Goal: Task Accomplishment & Management: Use online tool/utility

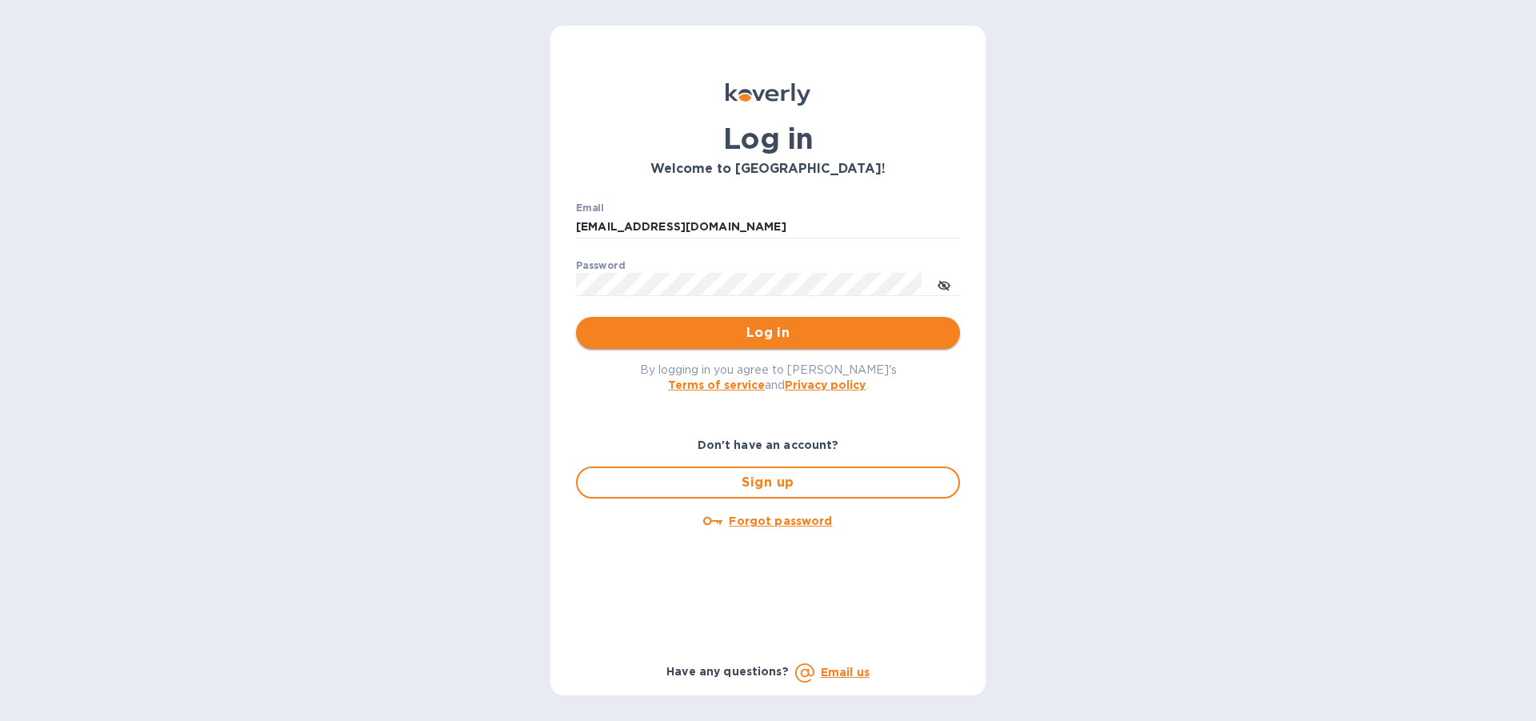
click at [762, 336] on span "Log in" at bounding box center [768, 332] width 358 height 19
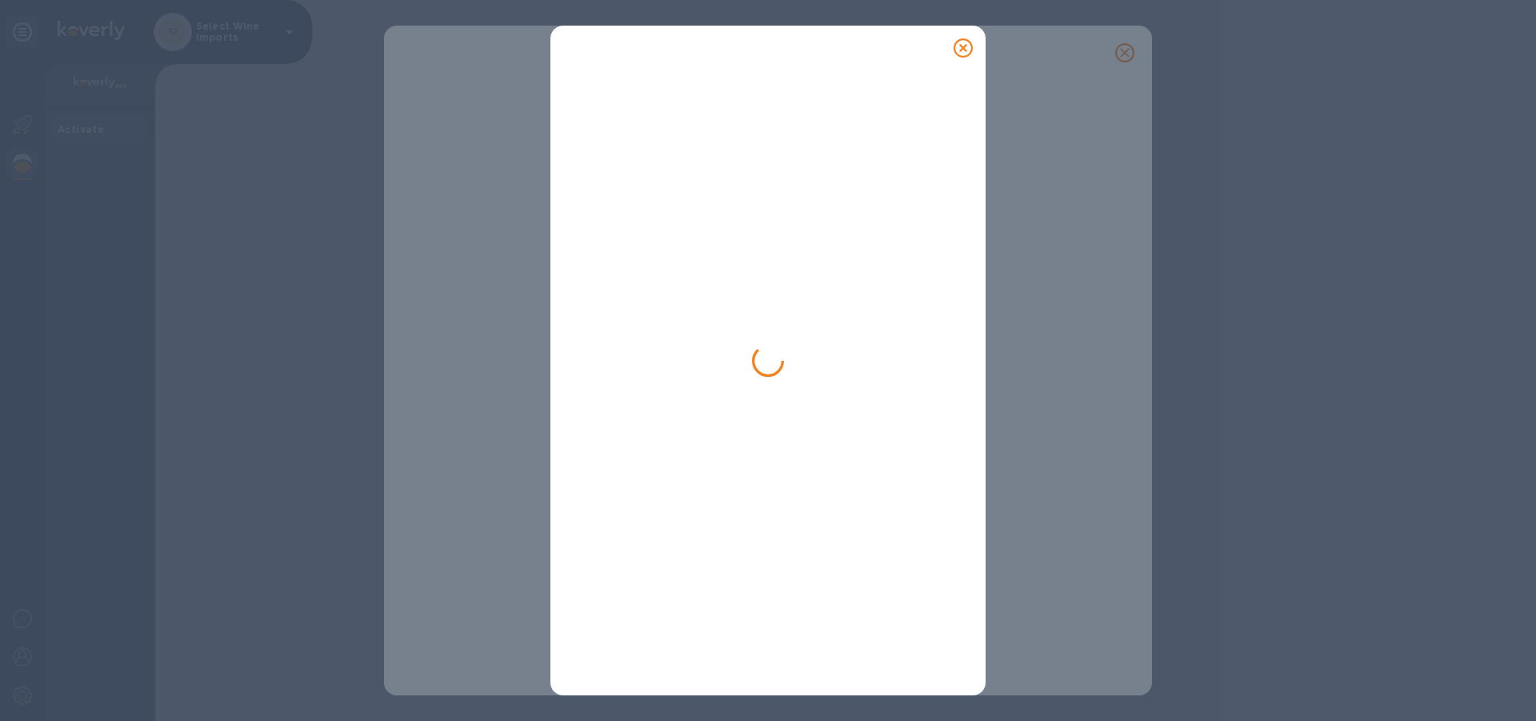
type input "aostrov@selwine.com"
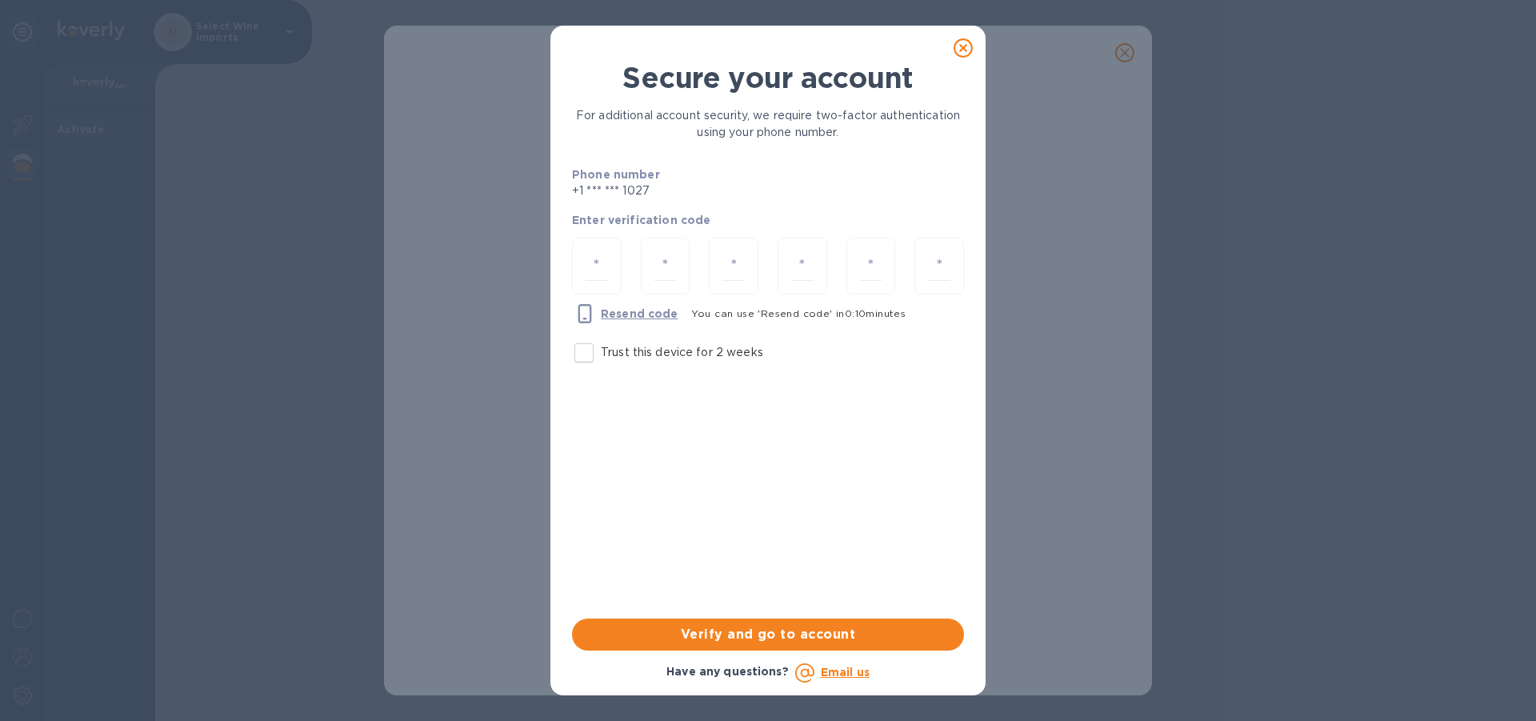
click at [582, 351] on input "Trust this device for 2 weeks" at bounding box center [584, 353] width 34 height 34
checkbox input "true"
click at [603, 265] on input "number" at bounding box center [597, 266] width 22 height 30
type input "1"
type input "8"
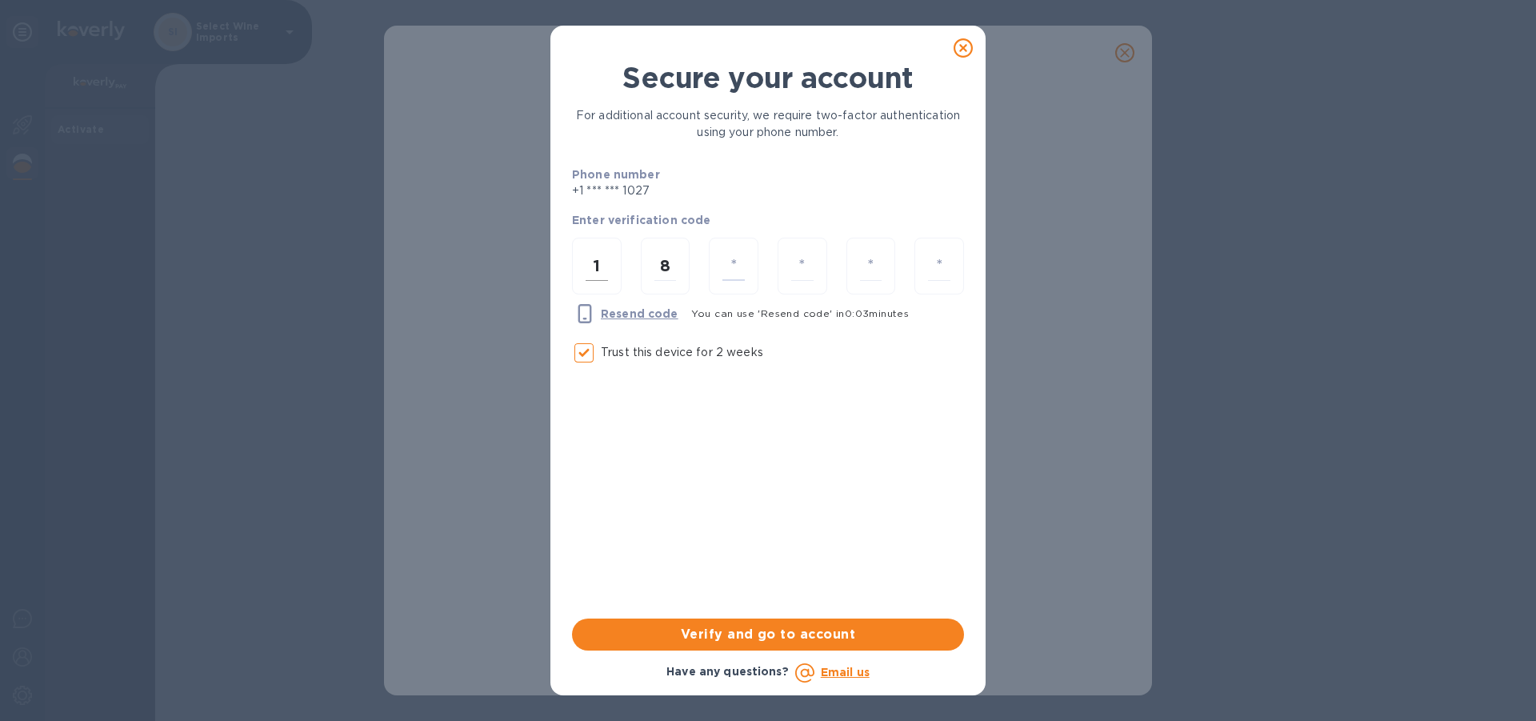
type input "0"
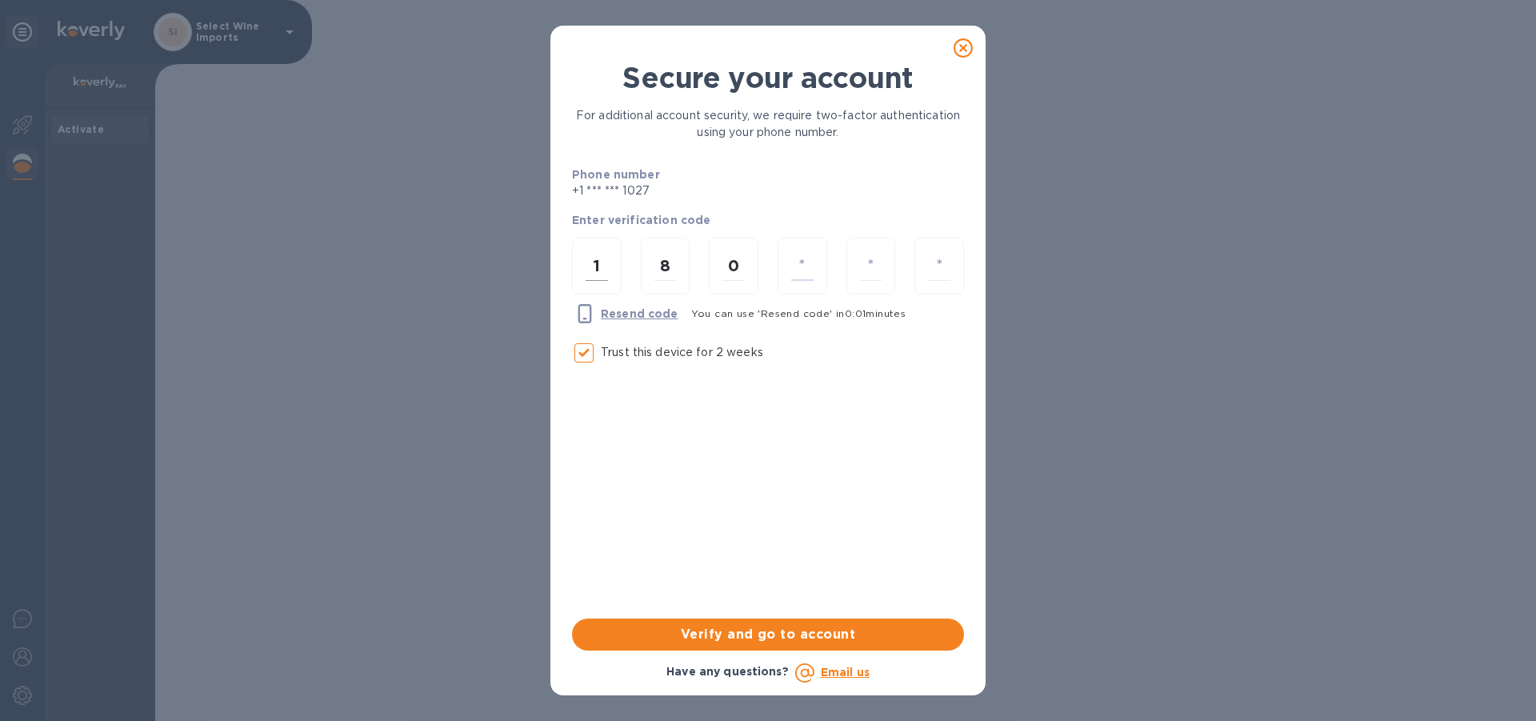
type input "2"
type input "3"
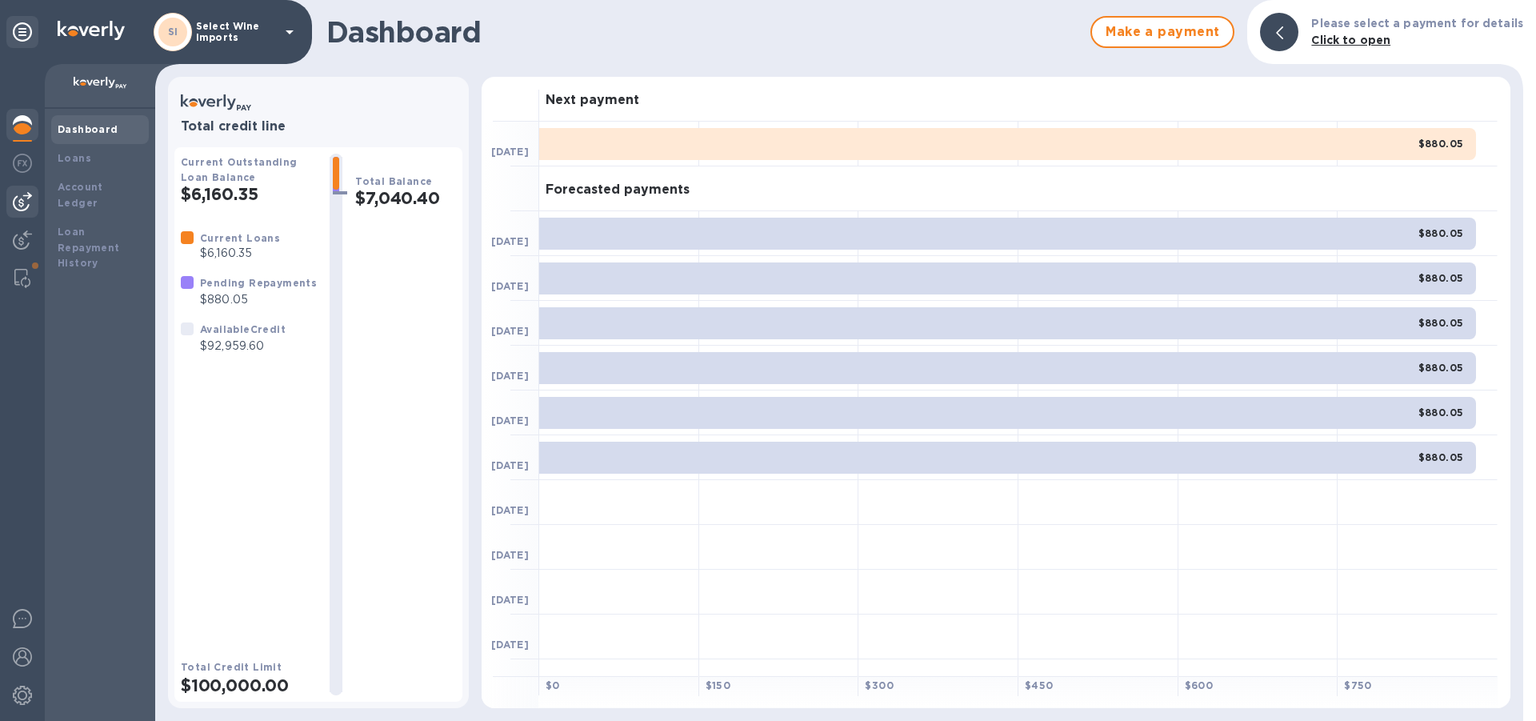
click at [22, 198] on img at bounding box center [22, 201] width 19 height 19
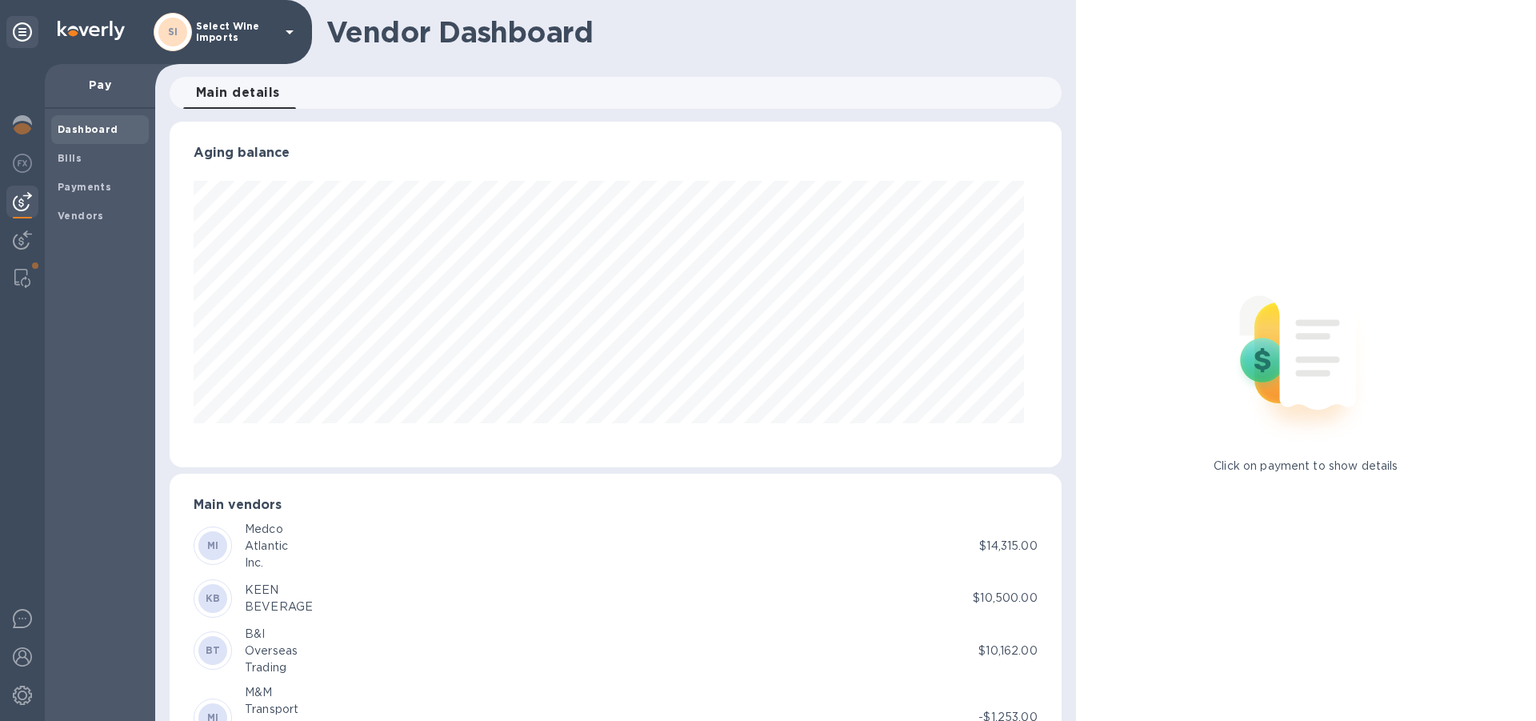
scroll to position [346, 878]
click at [70, 161] on b "Bills" at bounding box center [70, 158] width 24 height 12
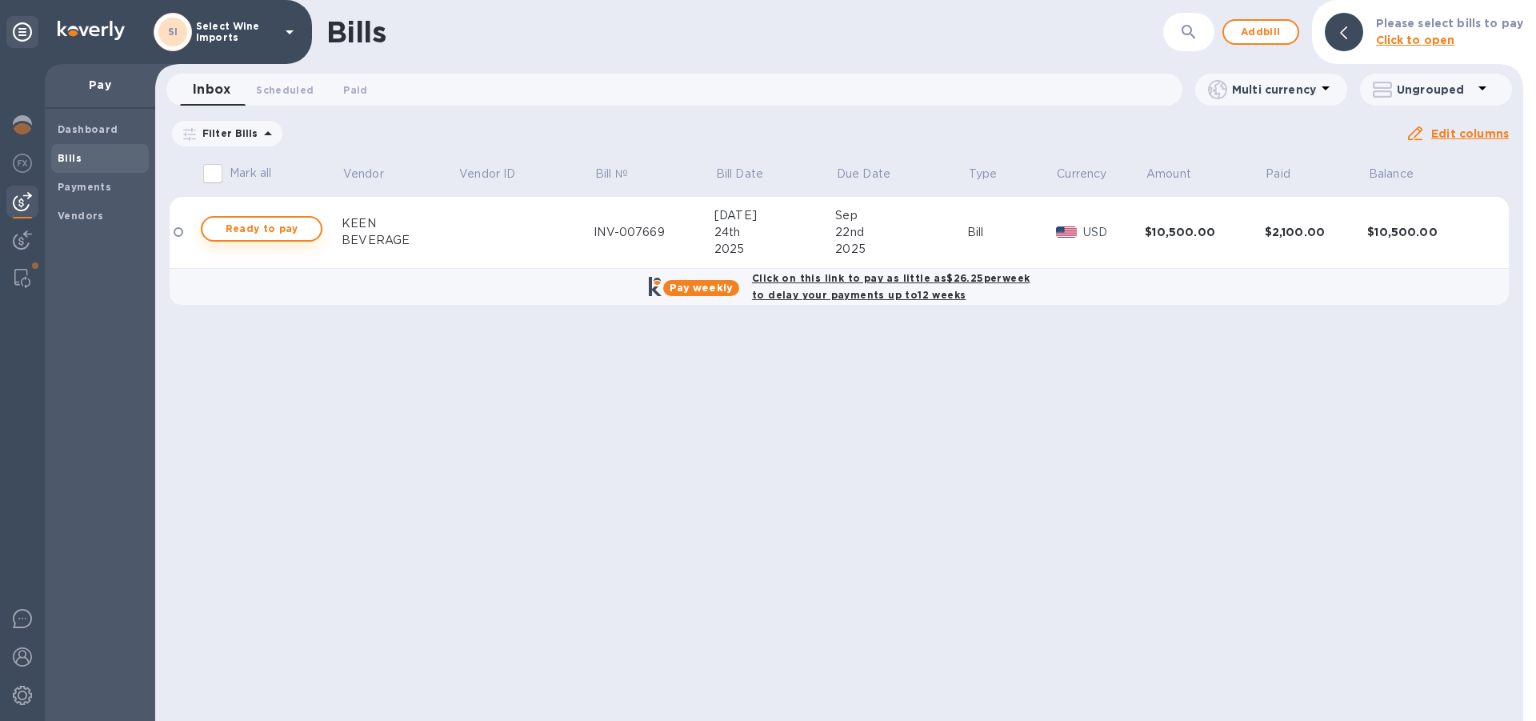
click at [262, 230] on span "Ready to pay" at bounding box center [261, 228] width 93 height 19
checkbox input "true"
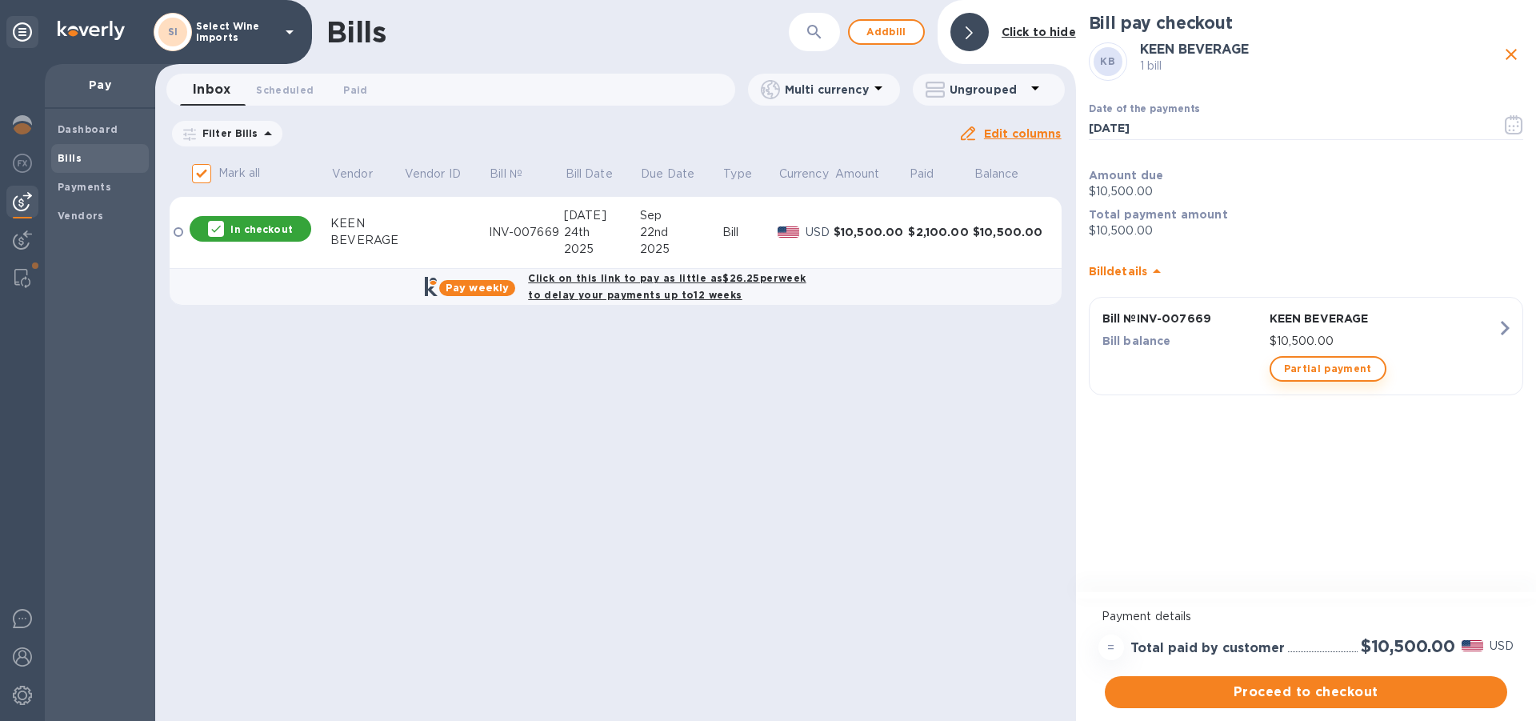
click at [1315, 367] on span "Partial payment" at bounding box center [1328, 368] width 88 height 19
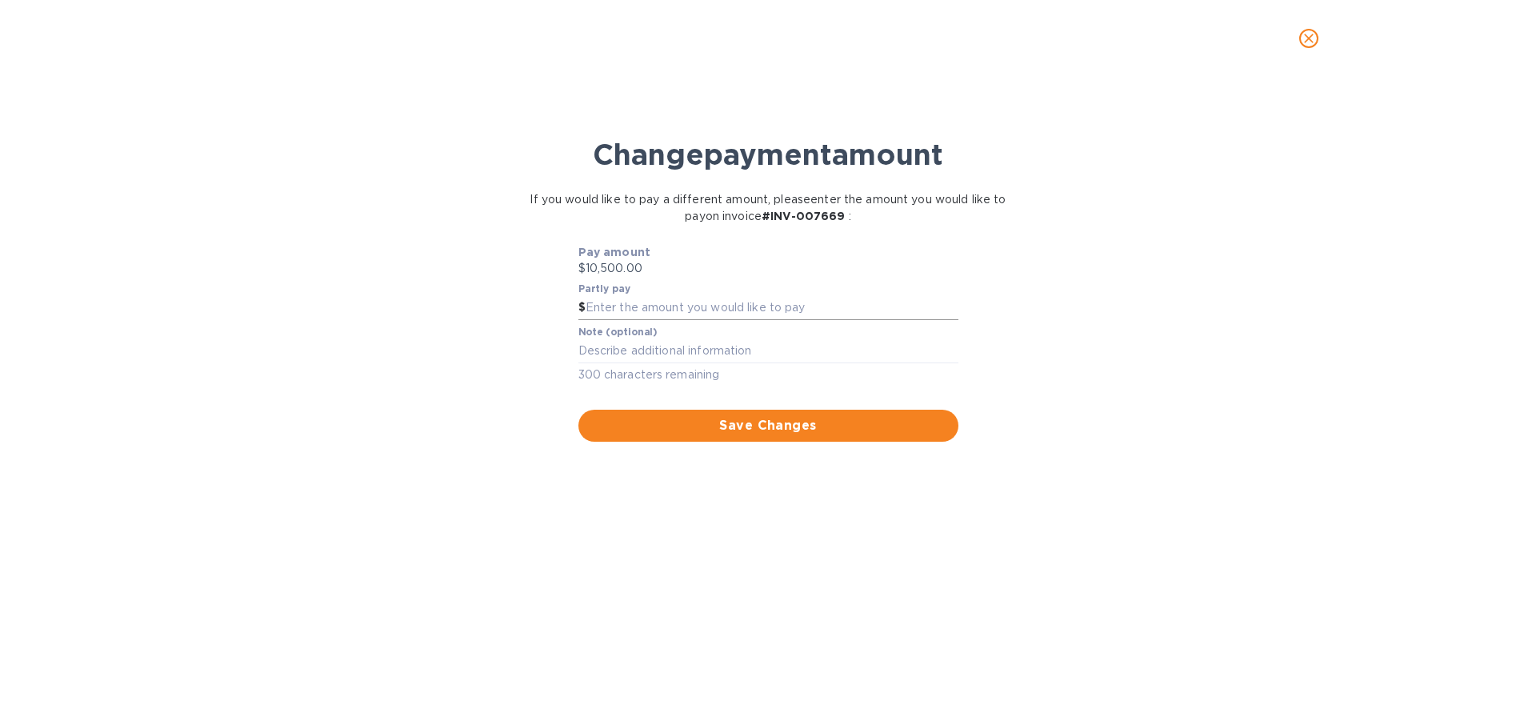
click at [626, 308] on input "text" at bounding box center [772, 308] width 373 height 24
click at [1307, 31] on icon "close" at bounding box center [1309, 38] width 16 height 16
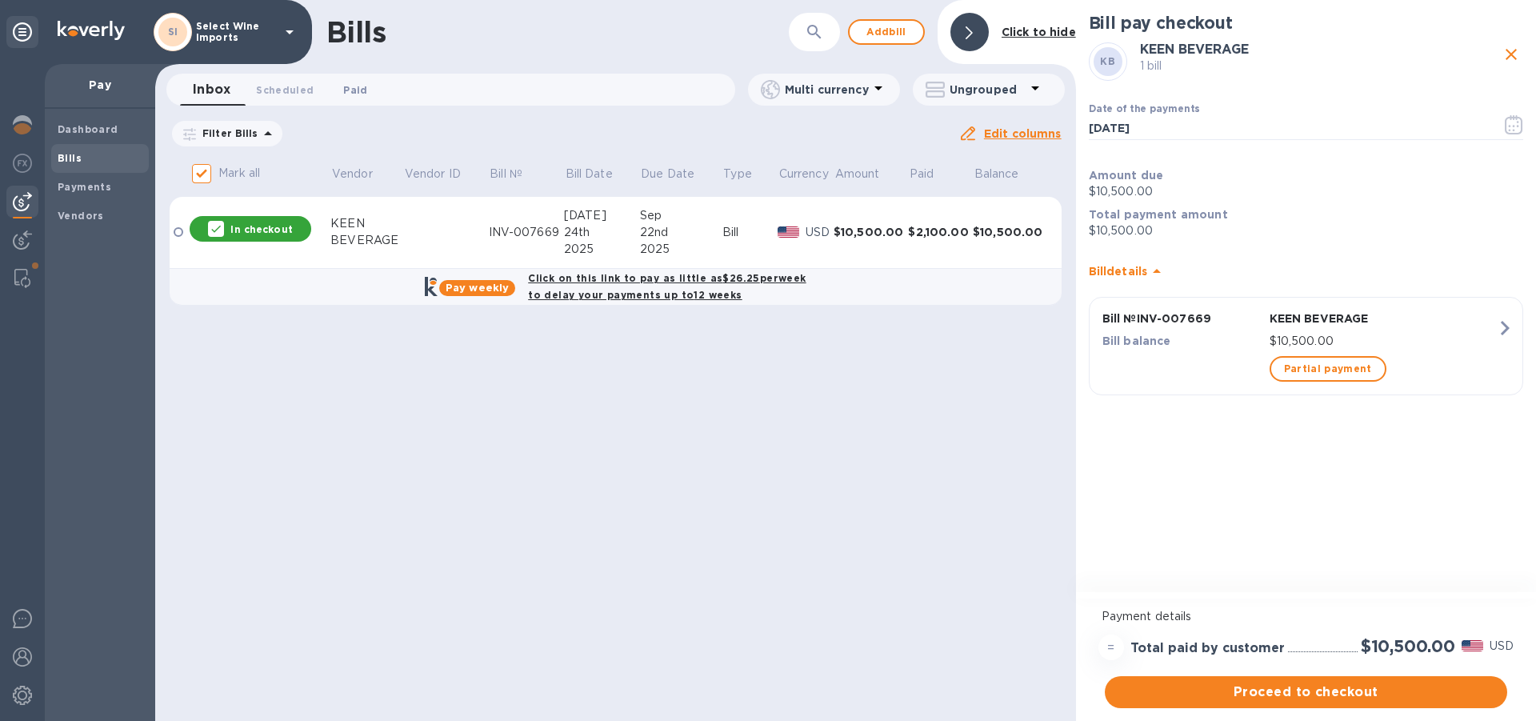
click at [355, 90] on span "Paid 0" at bounding box center [355, 90] width 24 height 17
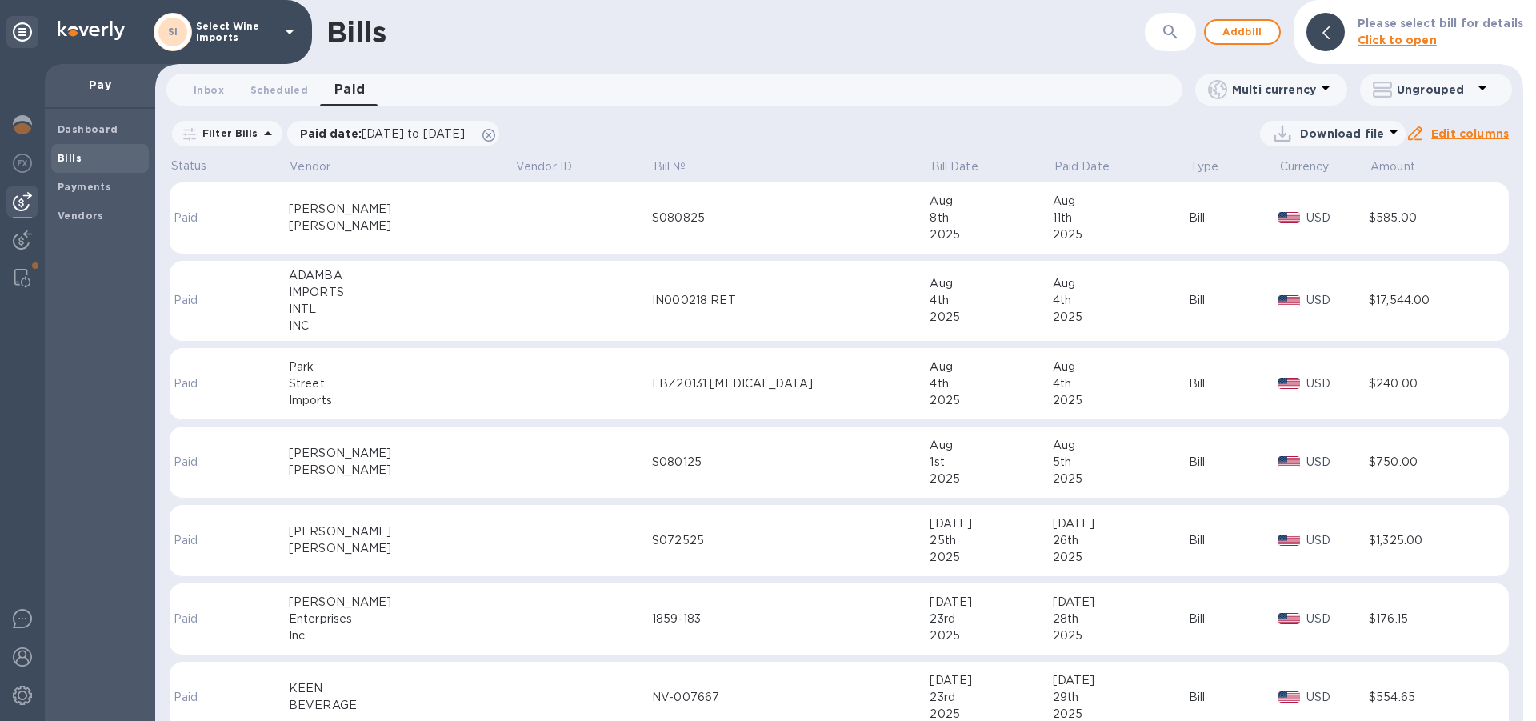
click at [1161, 32] on icon "button" at bounding box center [1170, 31] width 19 height 19
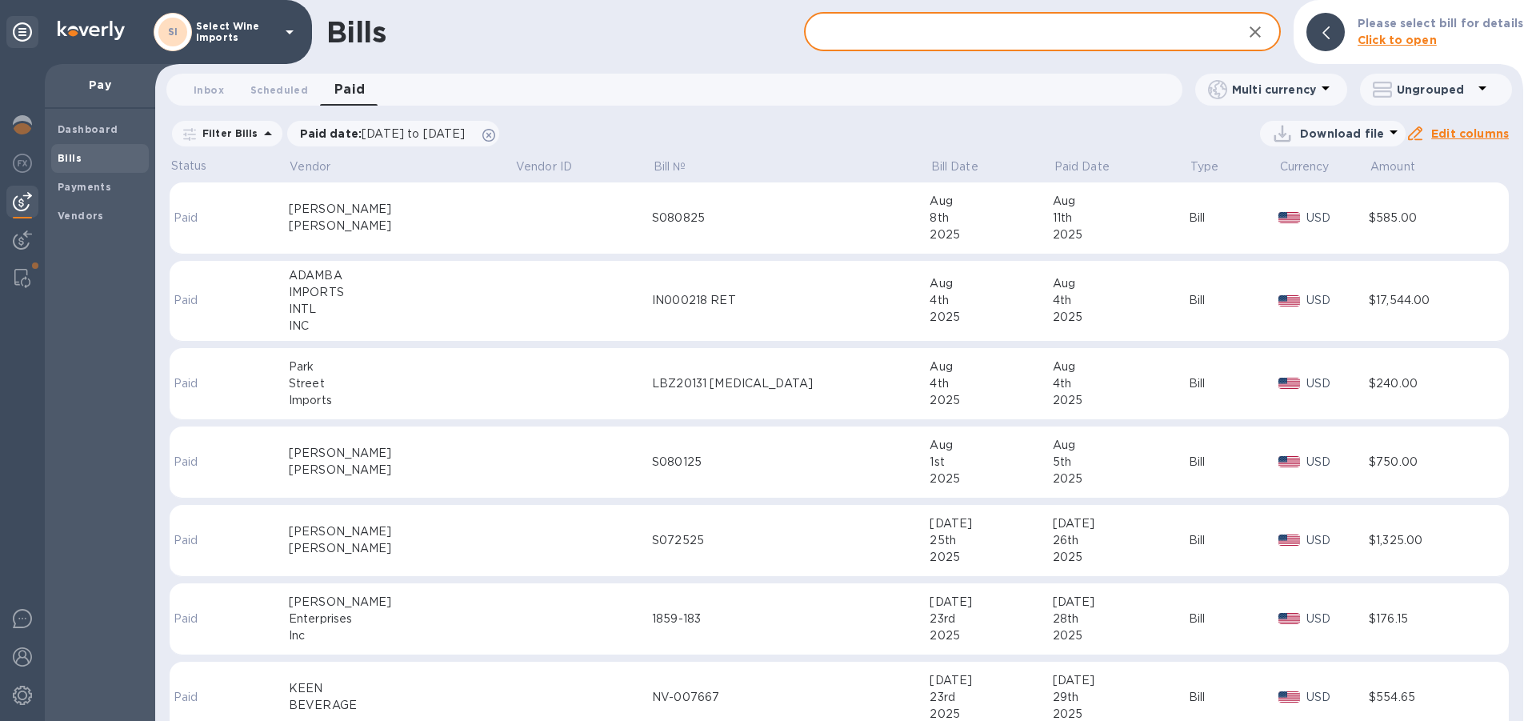
click at [1015, 23] on input "text" at bounding box center [1017, 32] width 426 height 39
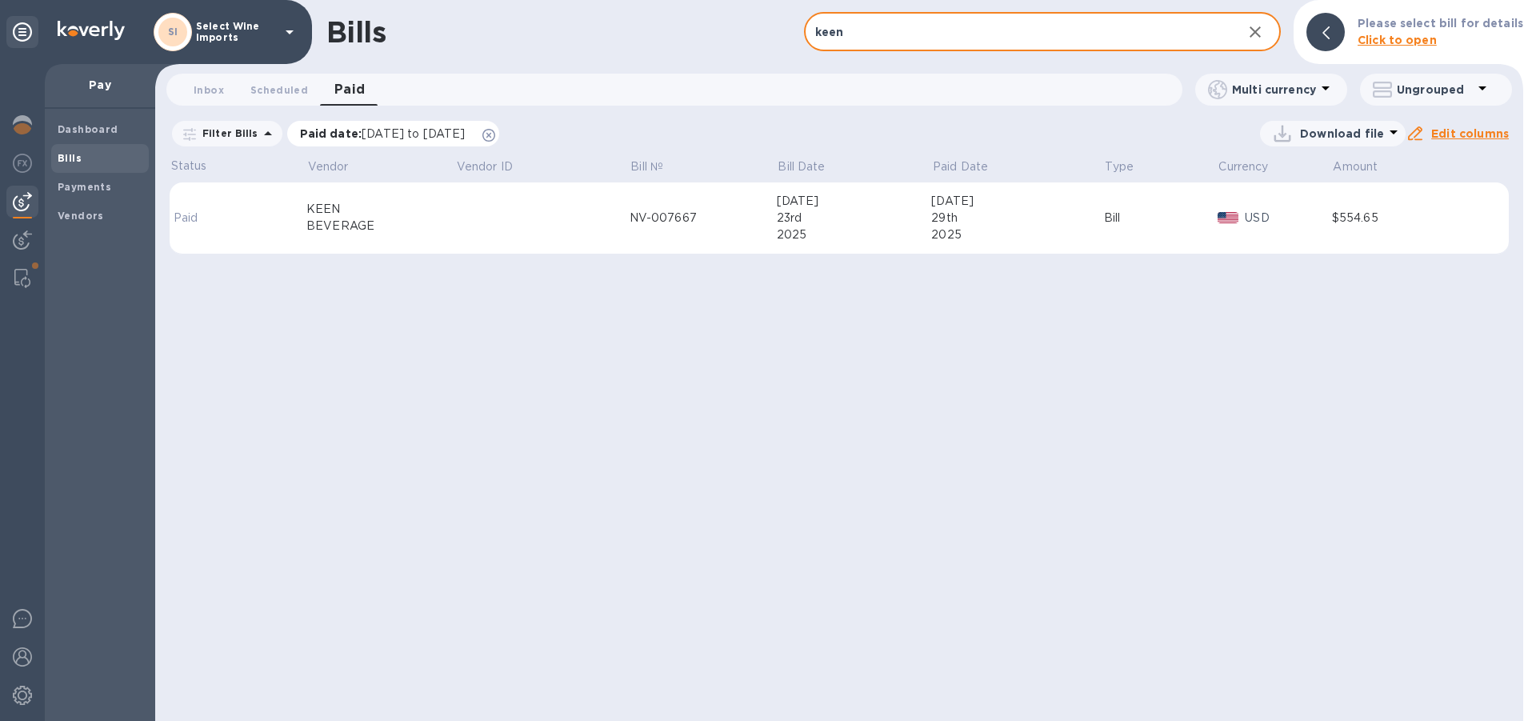
type input "keen"
click at [495, 134] on icon at bounding box center [488, 135] width 13 height 13
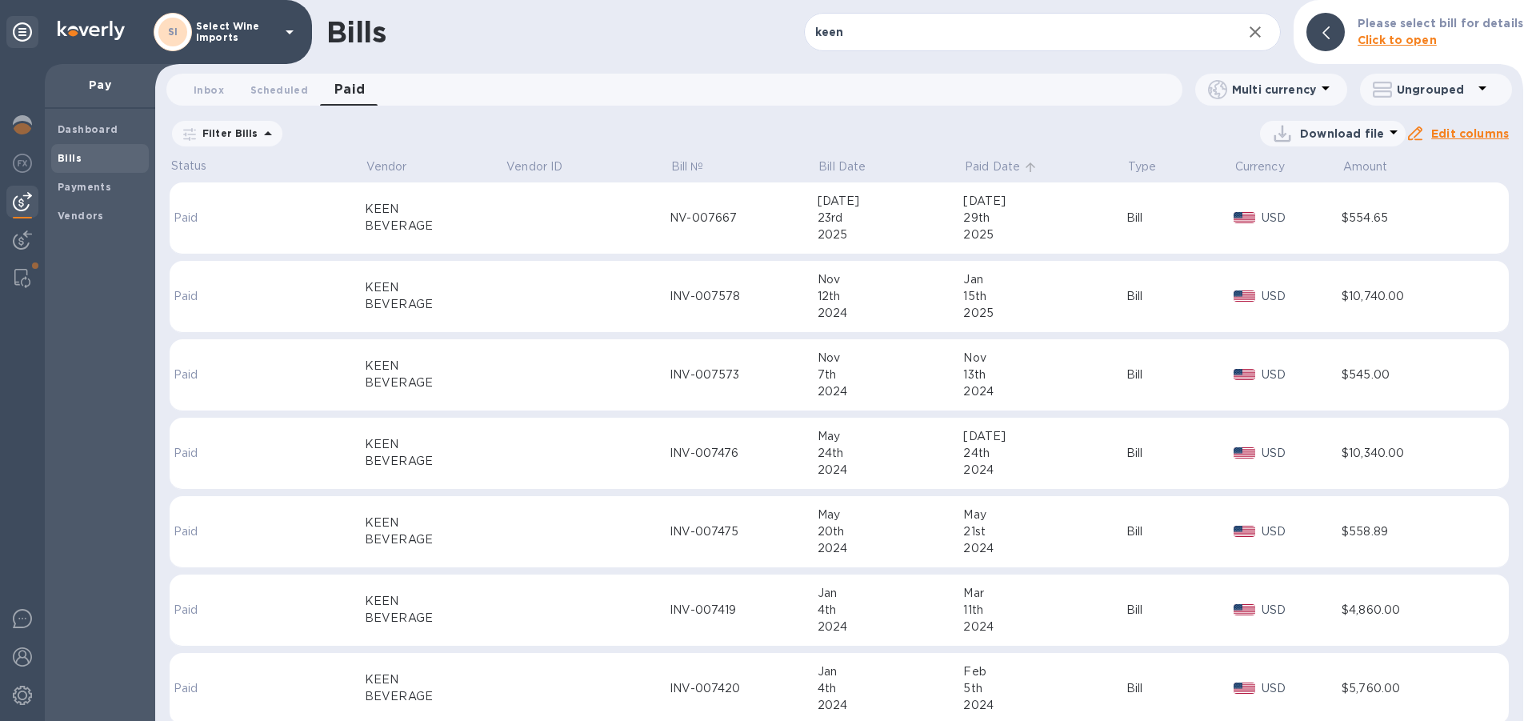
click at [981, 167] on p "Paid Date" at bounding box center [992, 166] width 55 height 17
click at [277, 89] on span "Scheduled 0" at bounding box center [279, 90] width 58 height 17
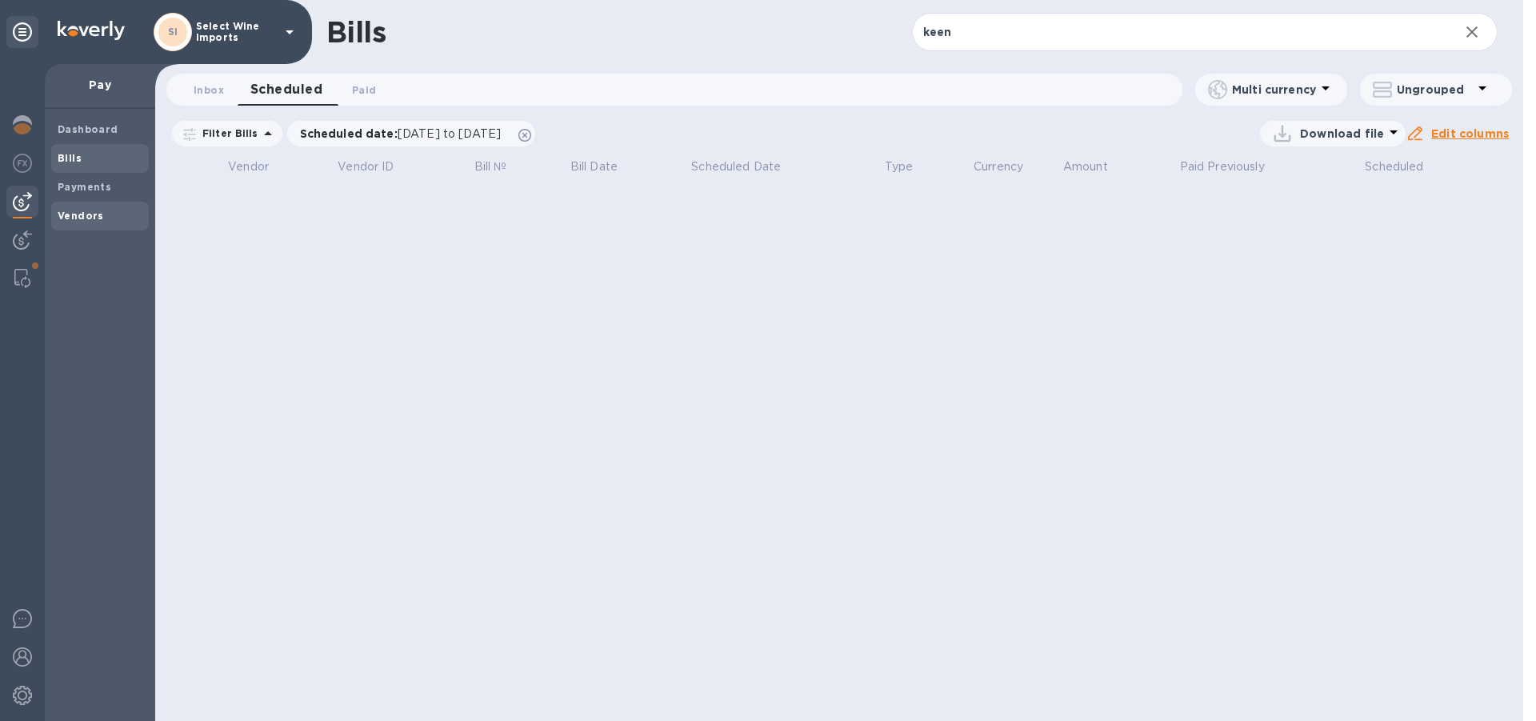
click at [86, 214] on b "Vendors" at bounding box center [81, 216] width 46 height 12
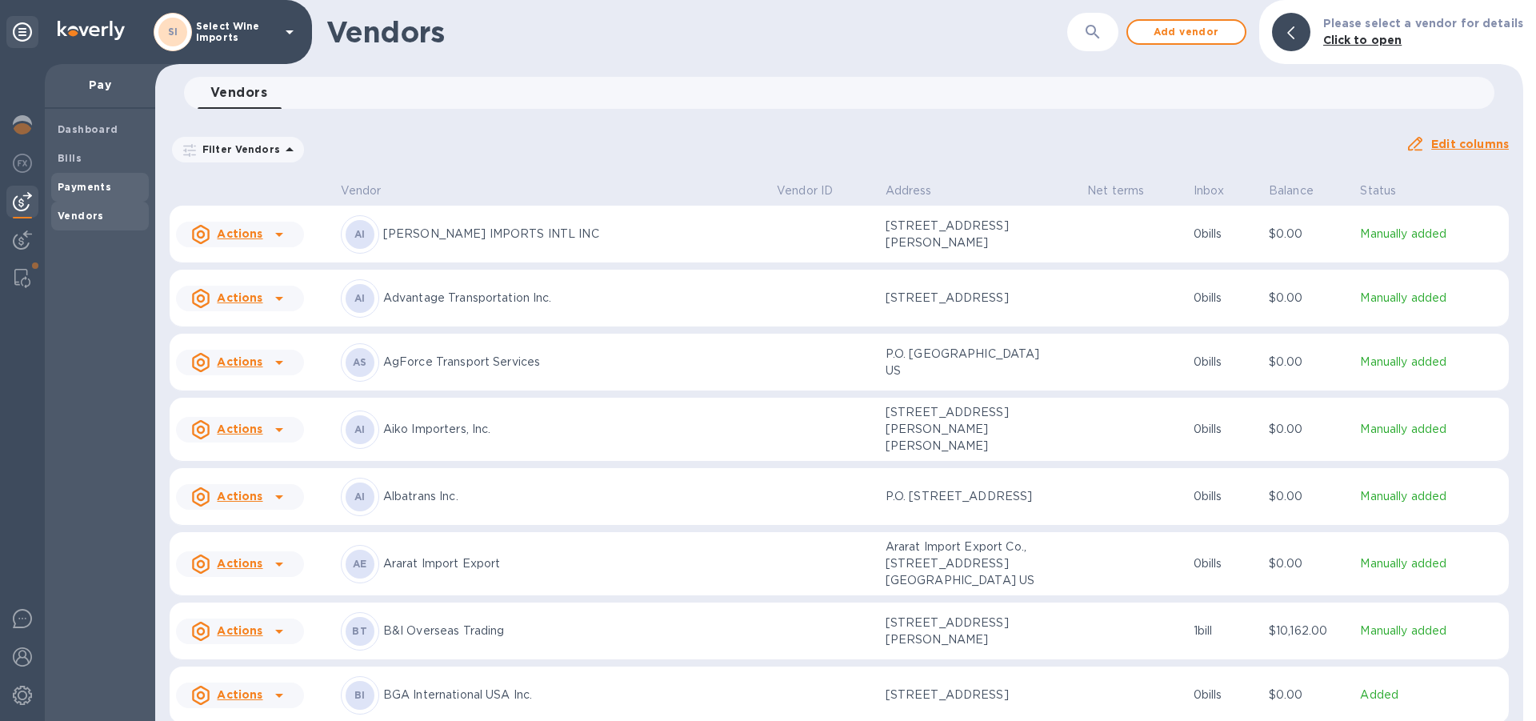
click at [79, 183] on b "Payments" at bounding box center [85, 187] width 54 height 12
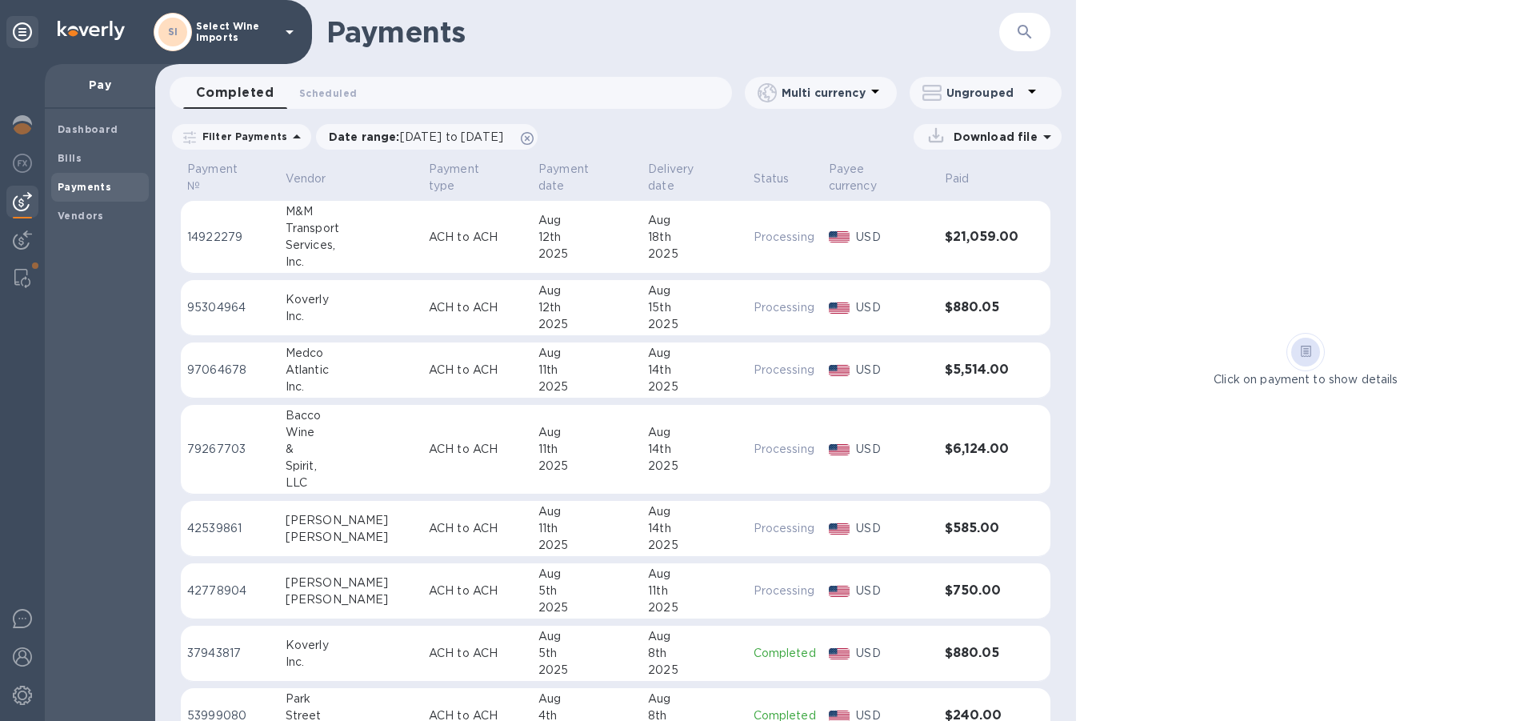
click at [1034, 26] on icon "button" at bounding box center [1024, 31] width 19 height 19
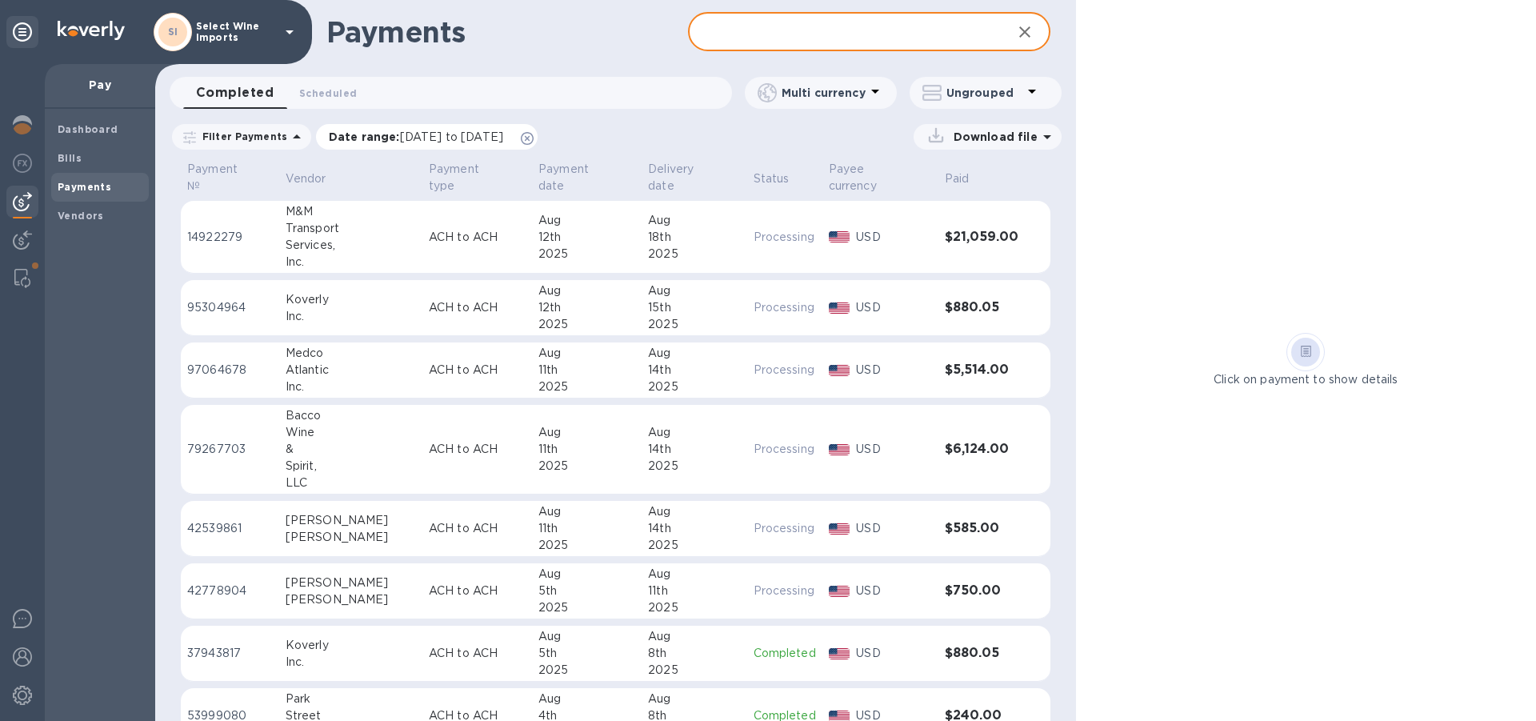
click at [534, 138] on icon at bounding box center [527, 138] width 13 height 13
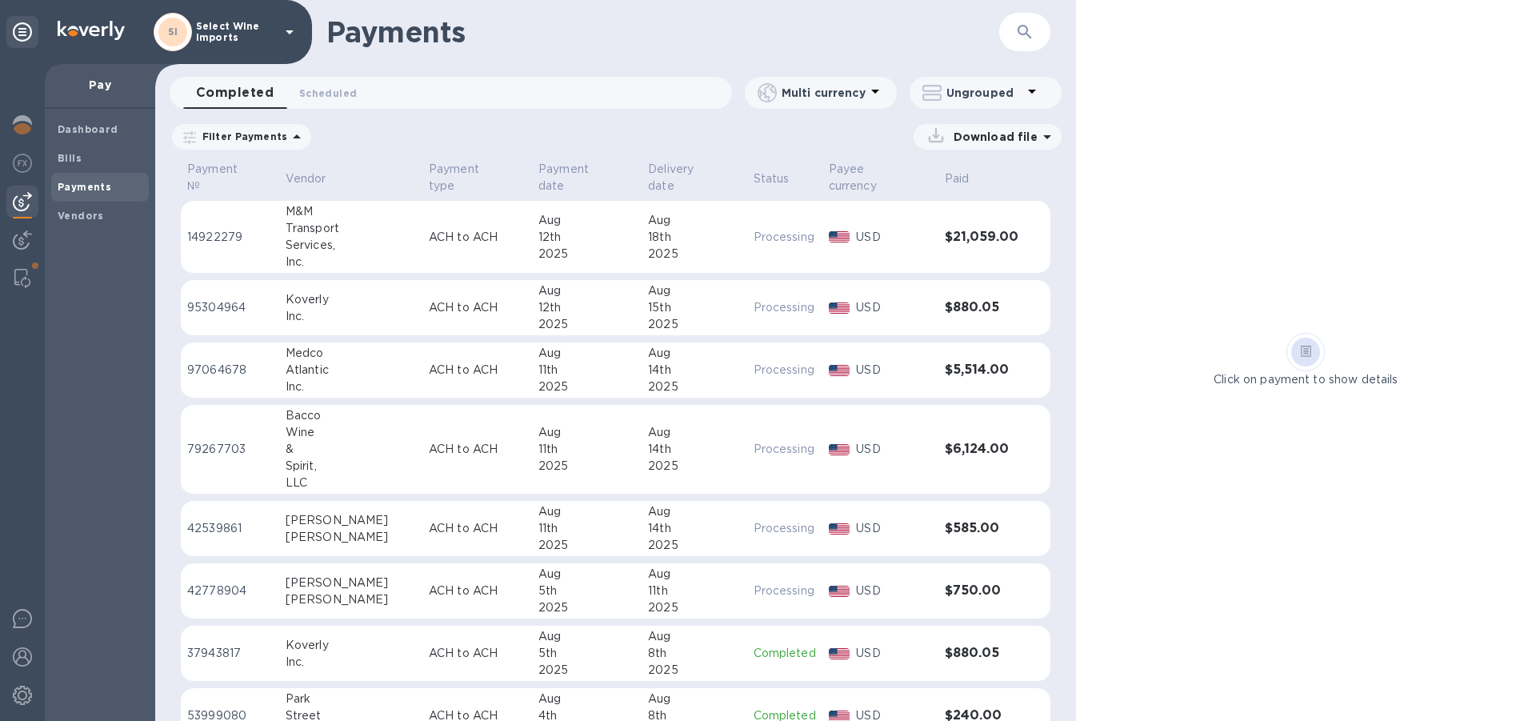
click at [1018, 27] on icon "button" at bounding box center [1024, 31] width 19 height 19
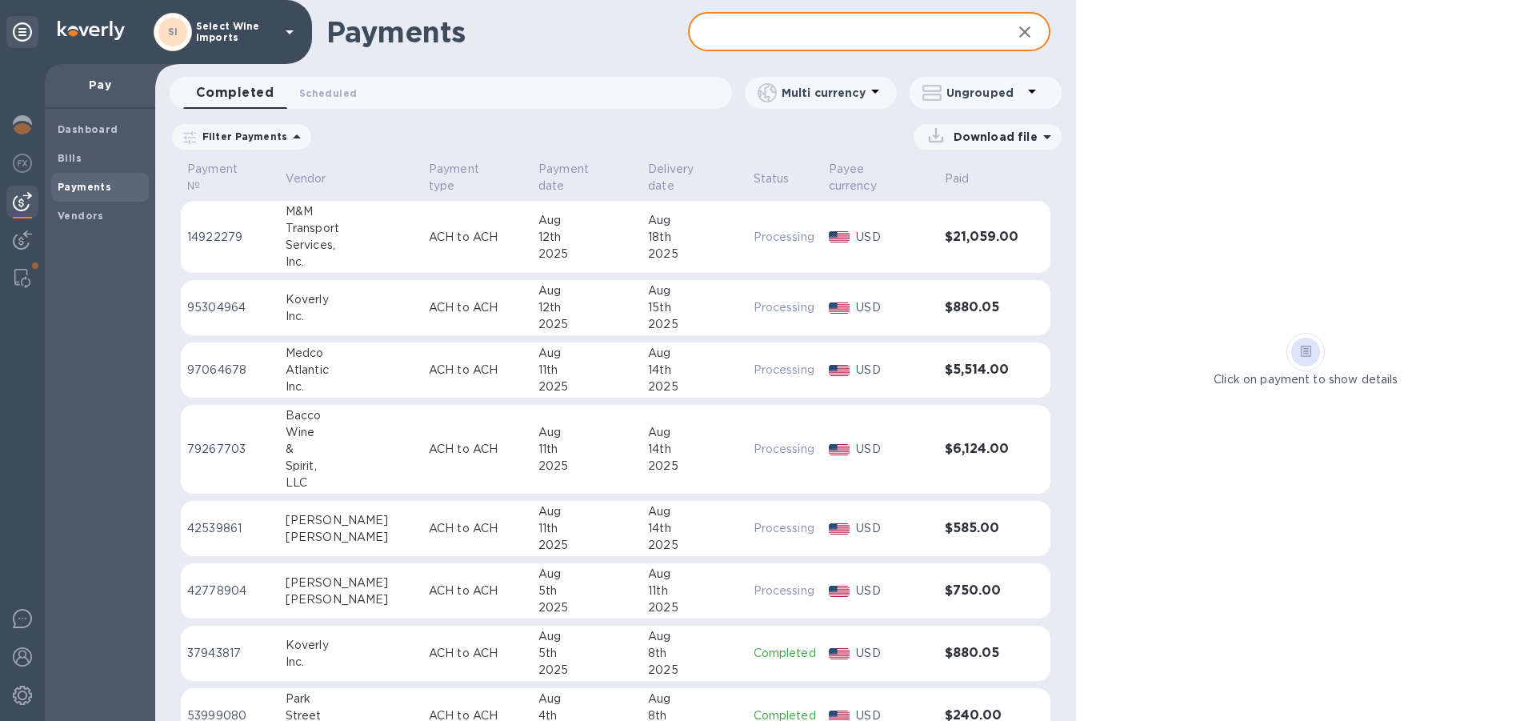
click at [866, 31] on input "text" at bounding box center [843, 32] width 310 height 39
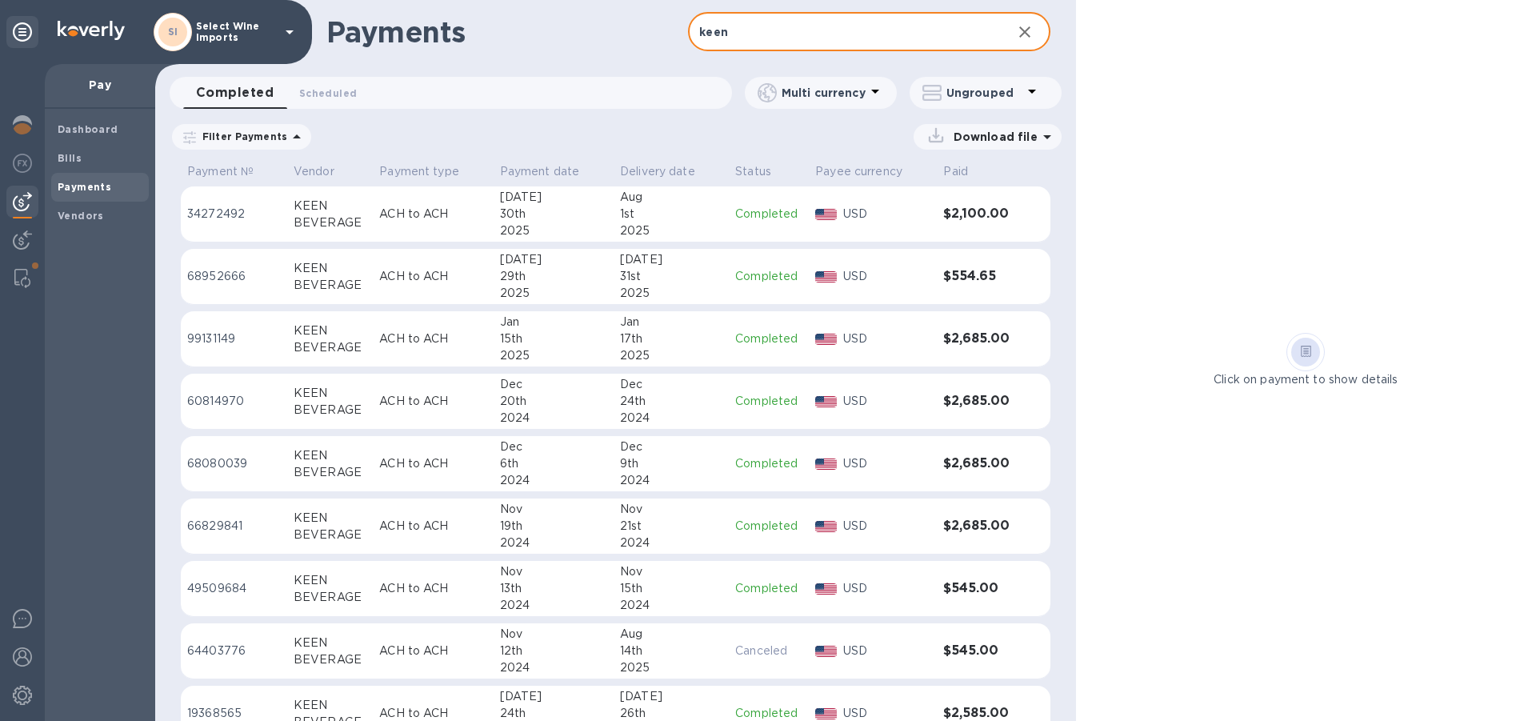
type input "keen"
click at [18, 195] on img at bounding box center [22, 201] width 19 height 19
click at [66, 159] on b "Bills" at bounding box center [70, 158] width 24 height 12
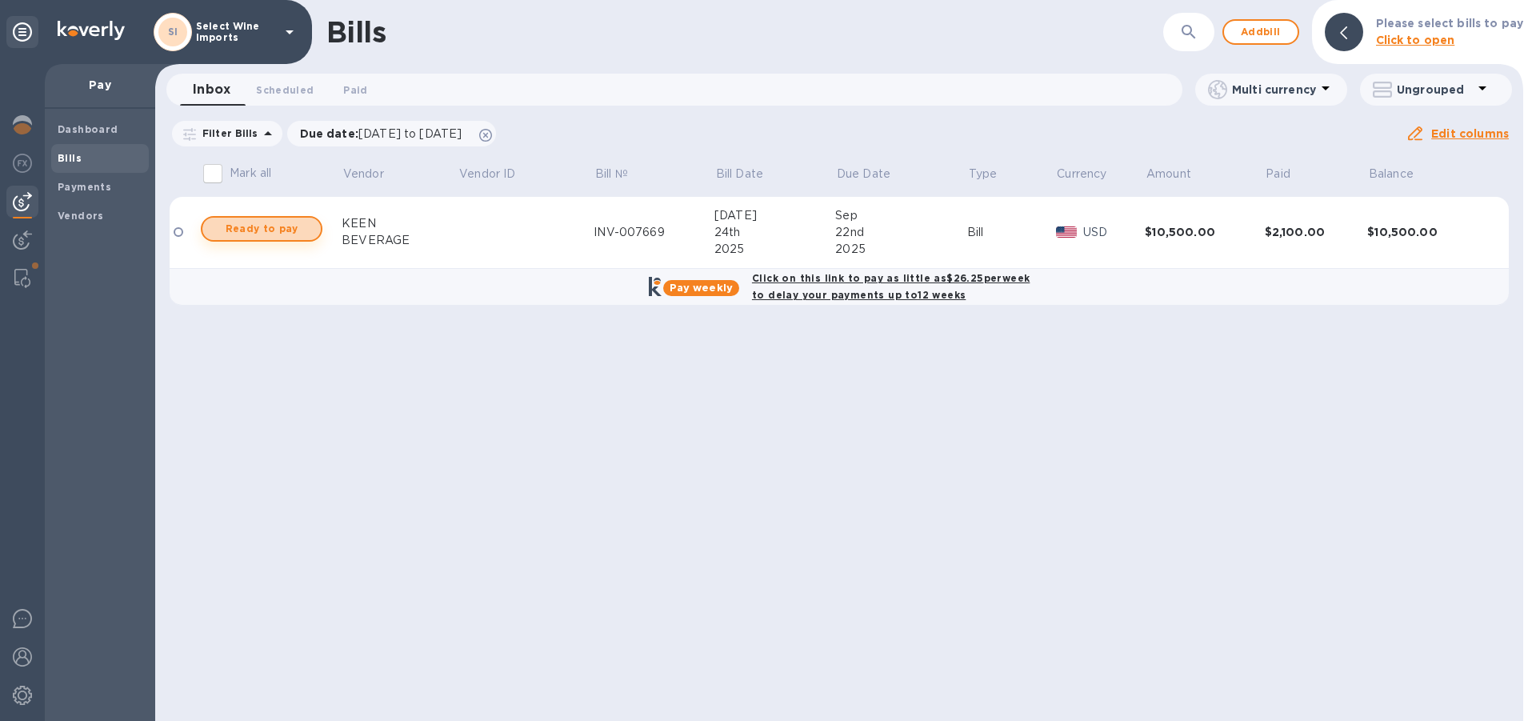
click at [260, 230] on span "Ready to pay" at bounding box center [261, 228] width 93 height 19
checkbox input "true"
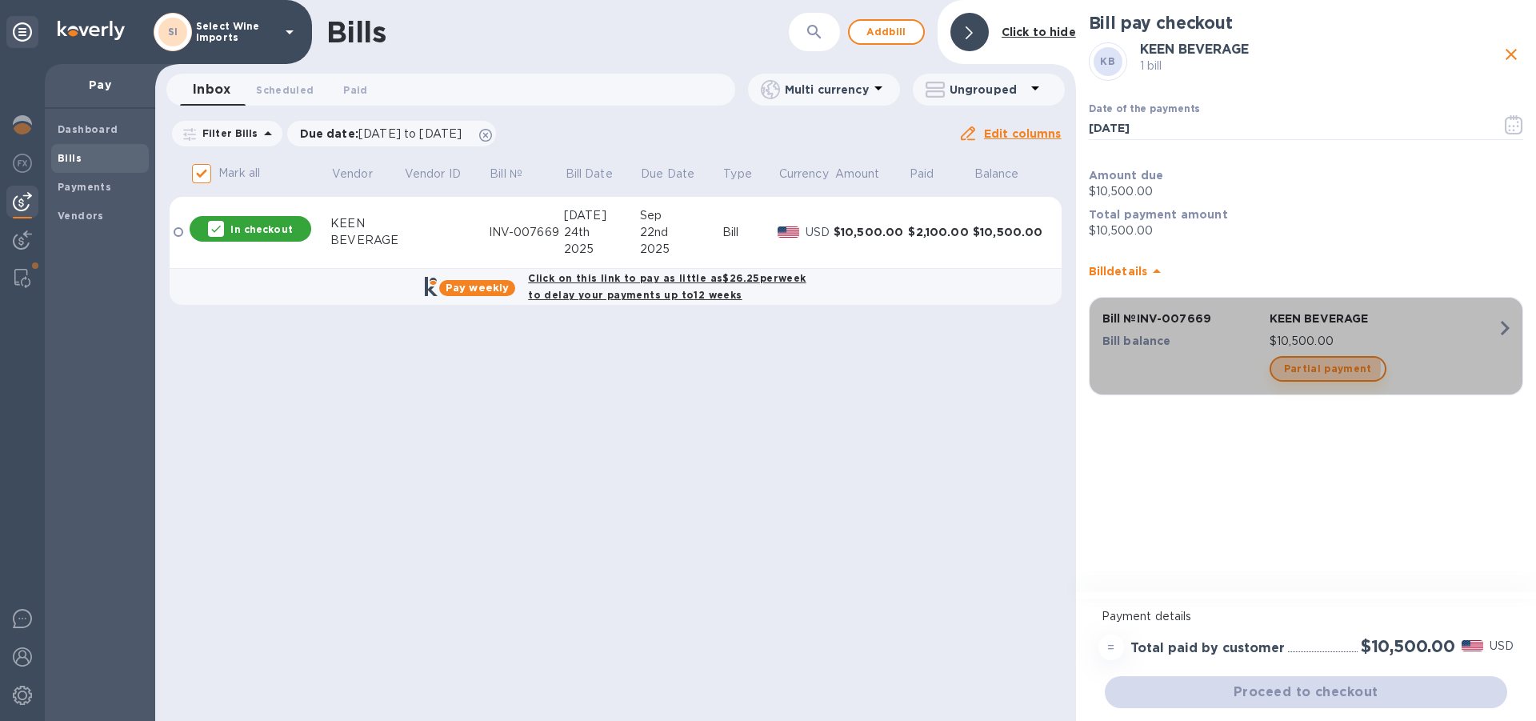
click at [1318, 366] on span "Partial payment" at bounding box center [1328, 368] width 88 height 19
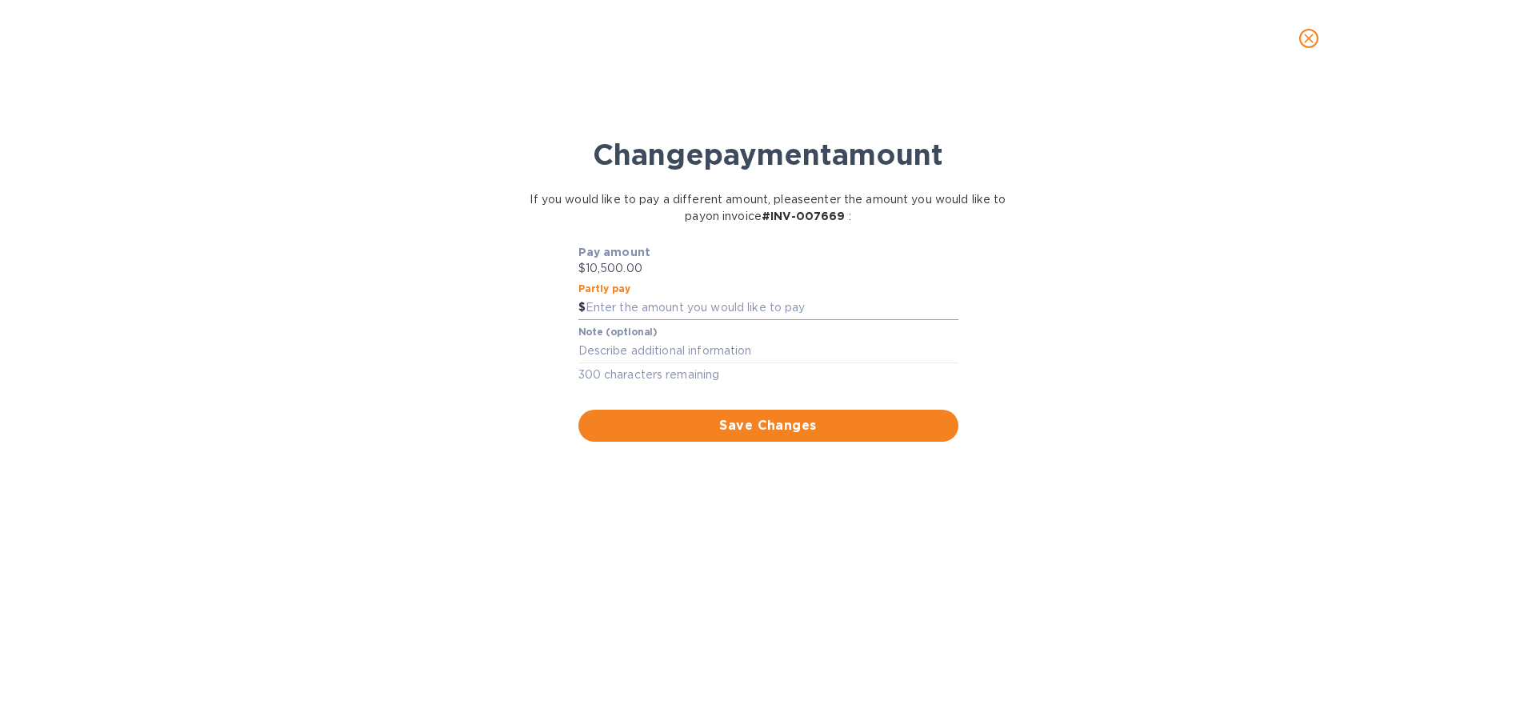
click at [630, 307] on input "text" at bounding box center [772, 308] width 373 height 24
type input "2,100"
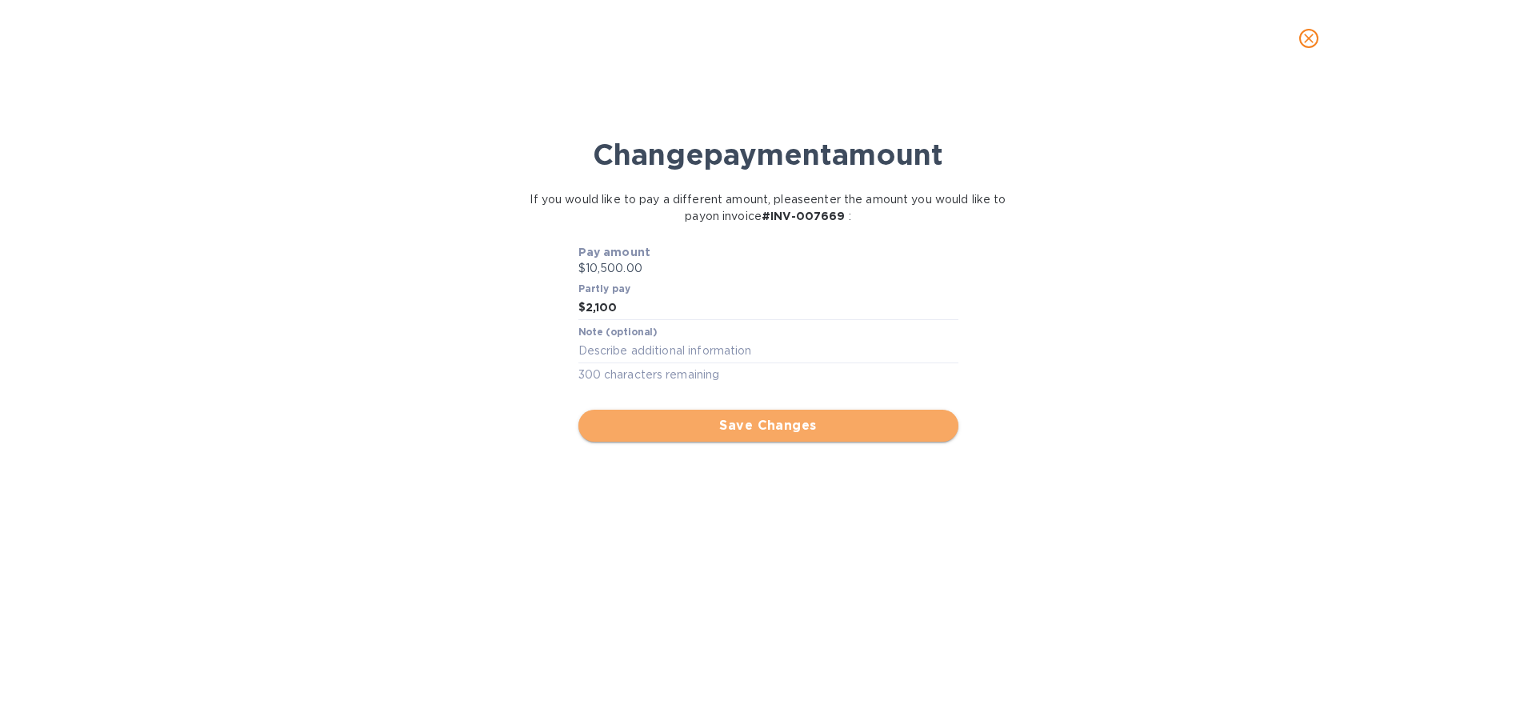
click at [759, 423] on span "Save Changes" at bounding box center [768, 425] width 354 height 19
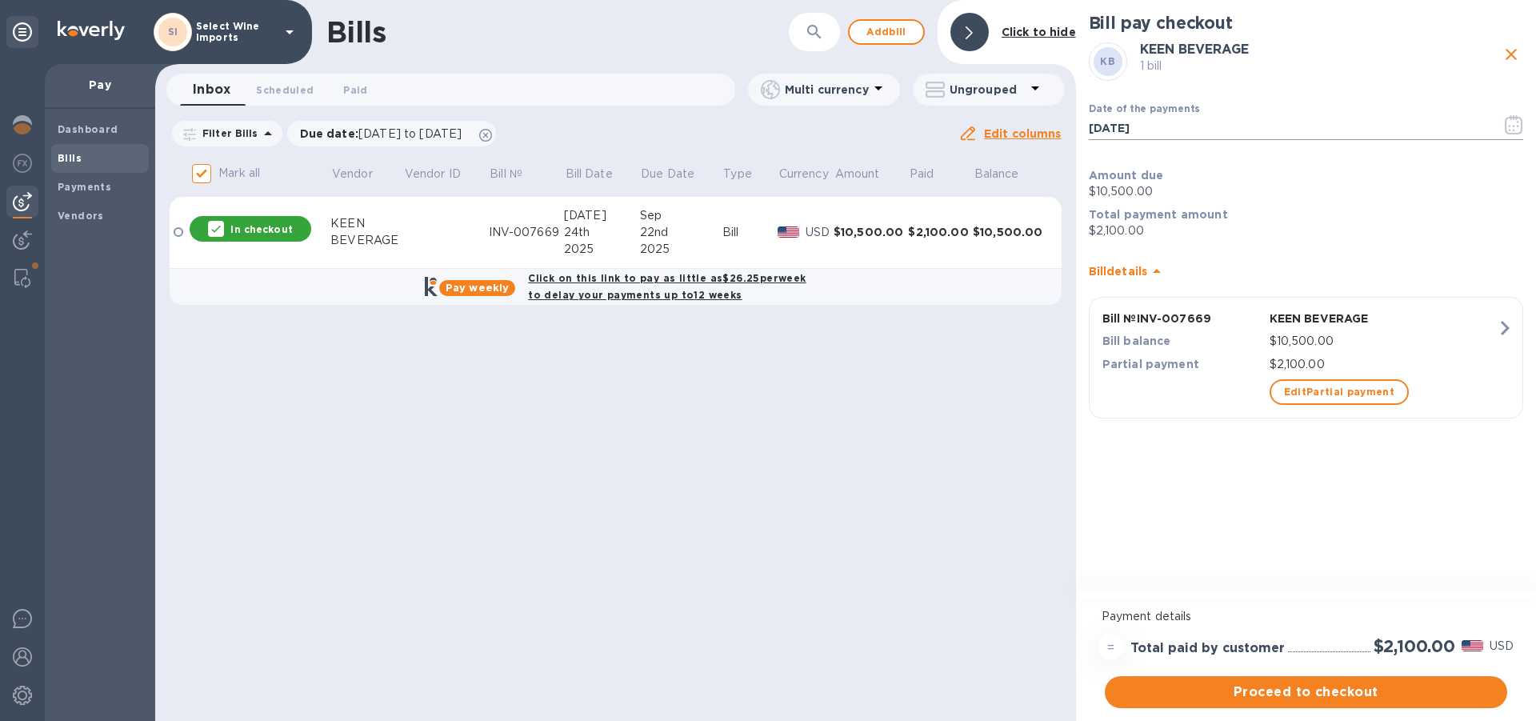
click at [1514, 125] on icon "button" at bounding box center [1514, 124] width 18 height 19
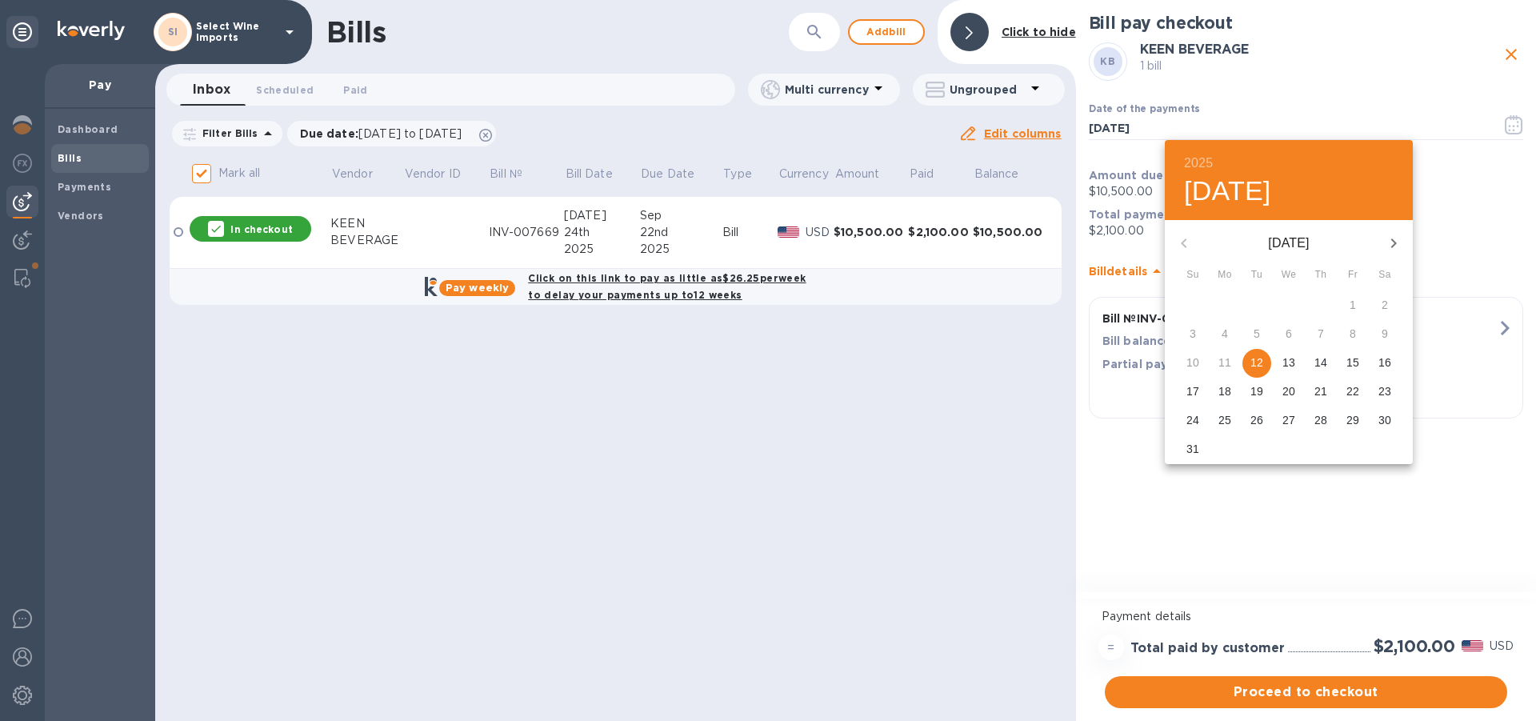
click at [1286, 362] on p "13" at bounding box center [1288, 362] width 13 height 16
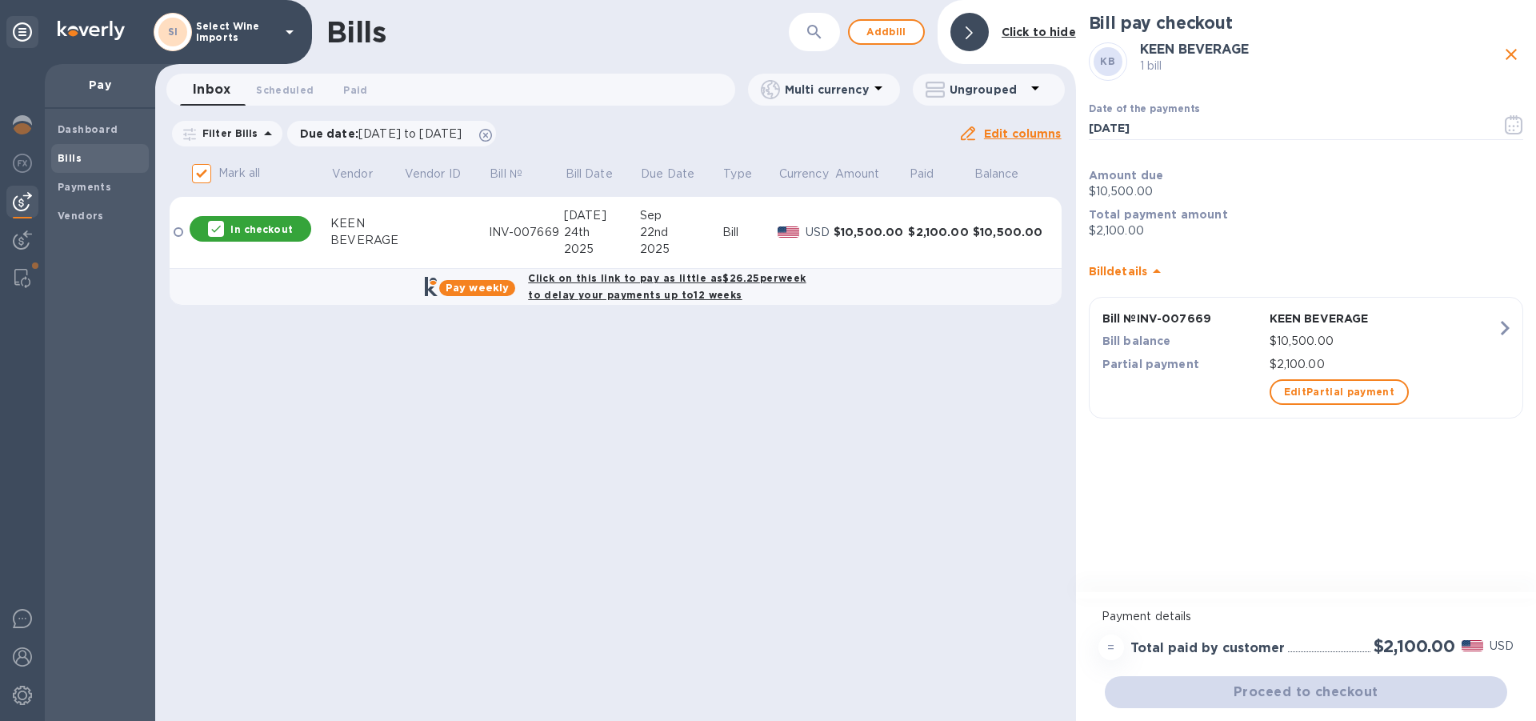
type input "[DATE]"
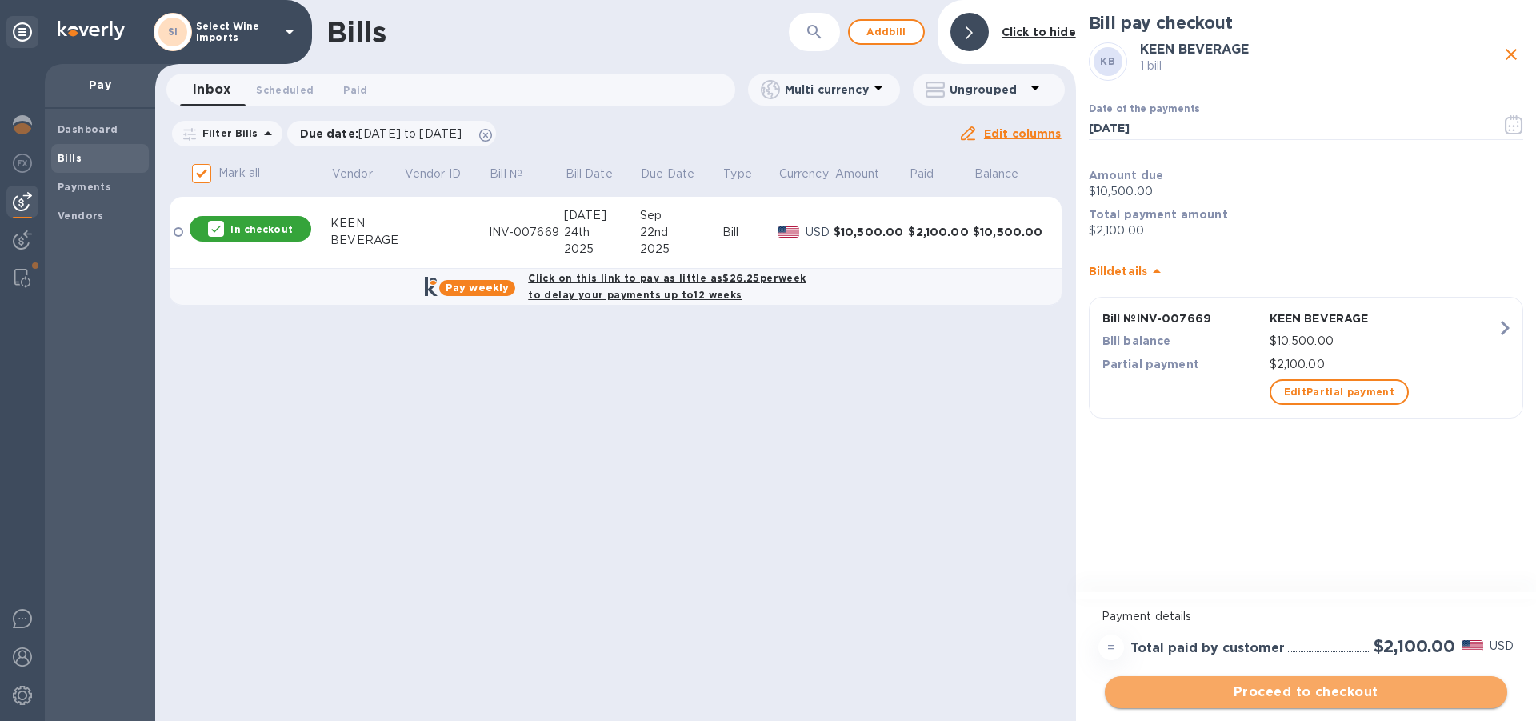
click at [1296, 687] on span "Proceed to checkout" at bounding box center [1306, 691] width 377 height 19
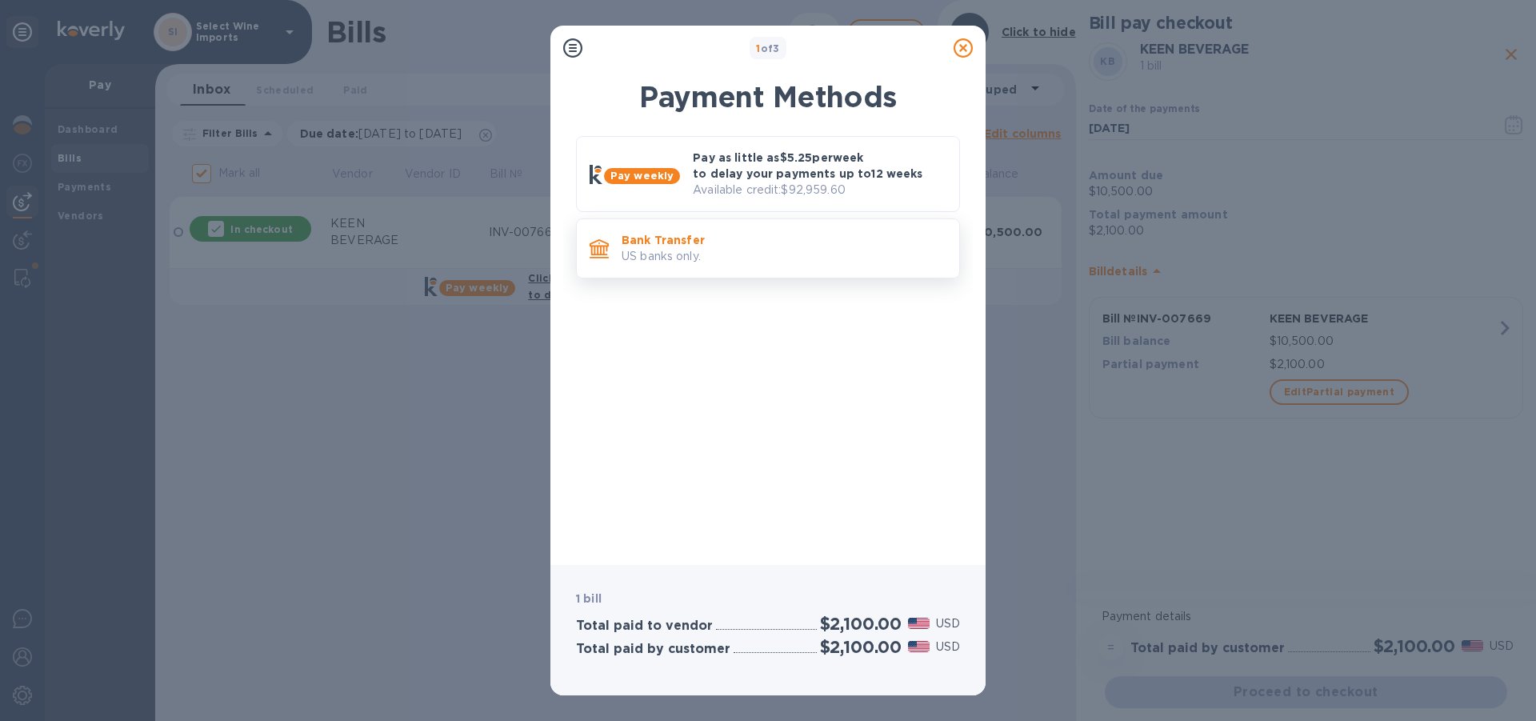
click at [686, 266] on div "Bank Transfer US banks only." at bounding box center [784, 249] width 338 height 46
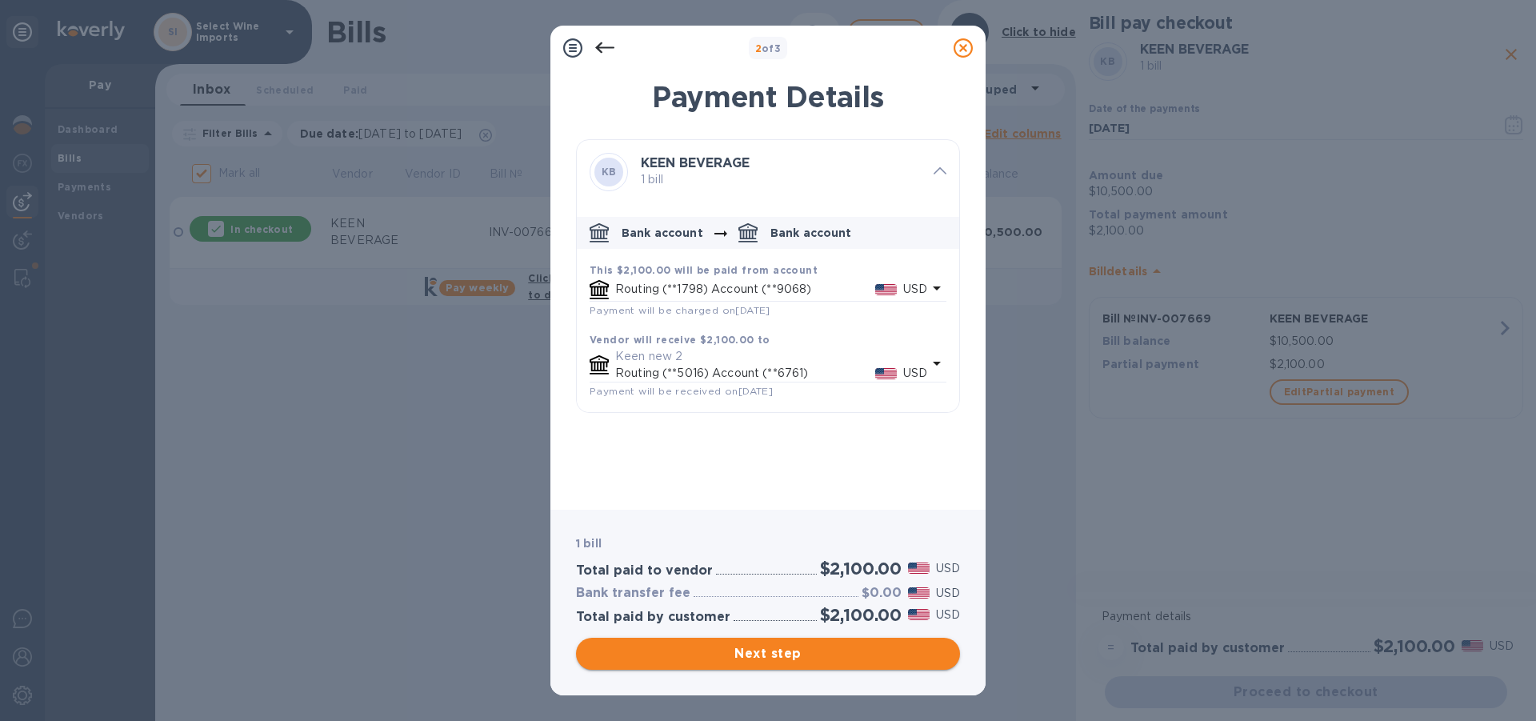
click at [758, 649] on span "Next step" at bounding box center [768, 653] width 358 height 19
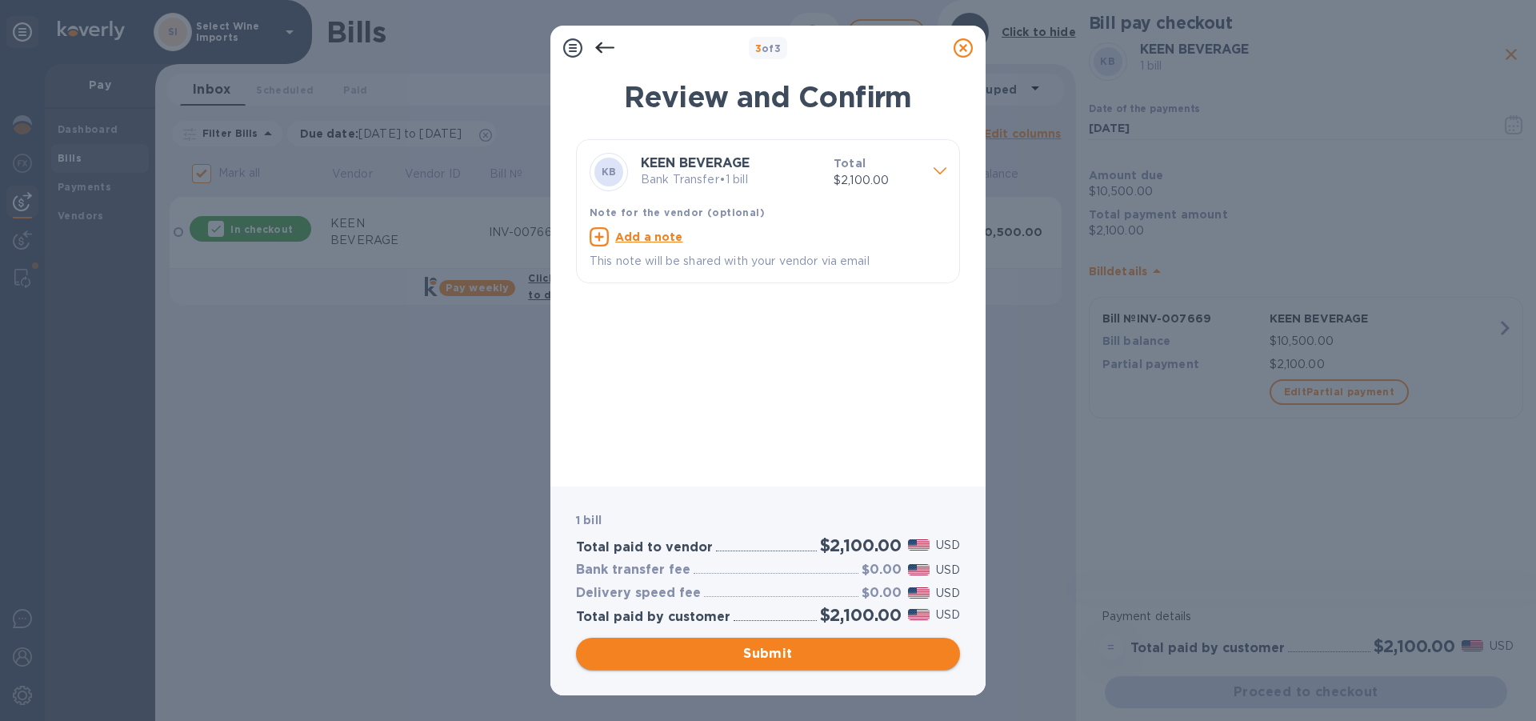
click at [770, 654] on span "Submit" at bounding box center [768, 653] width 358 height 19
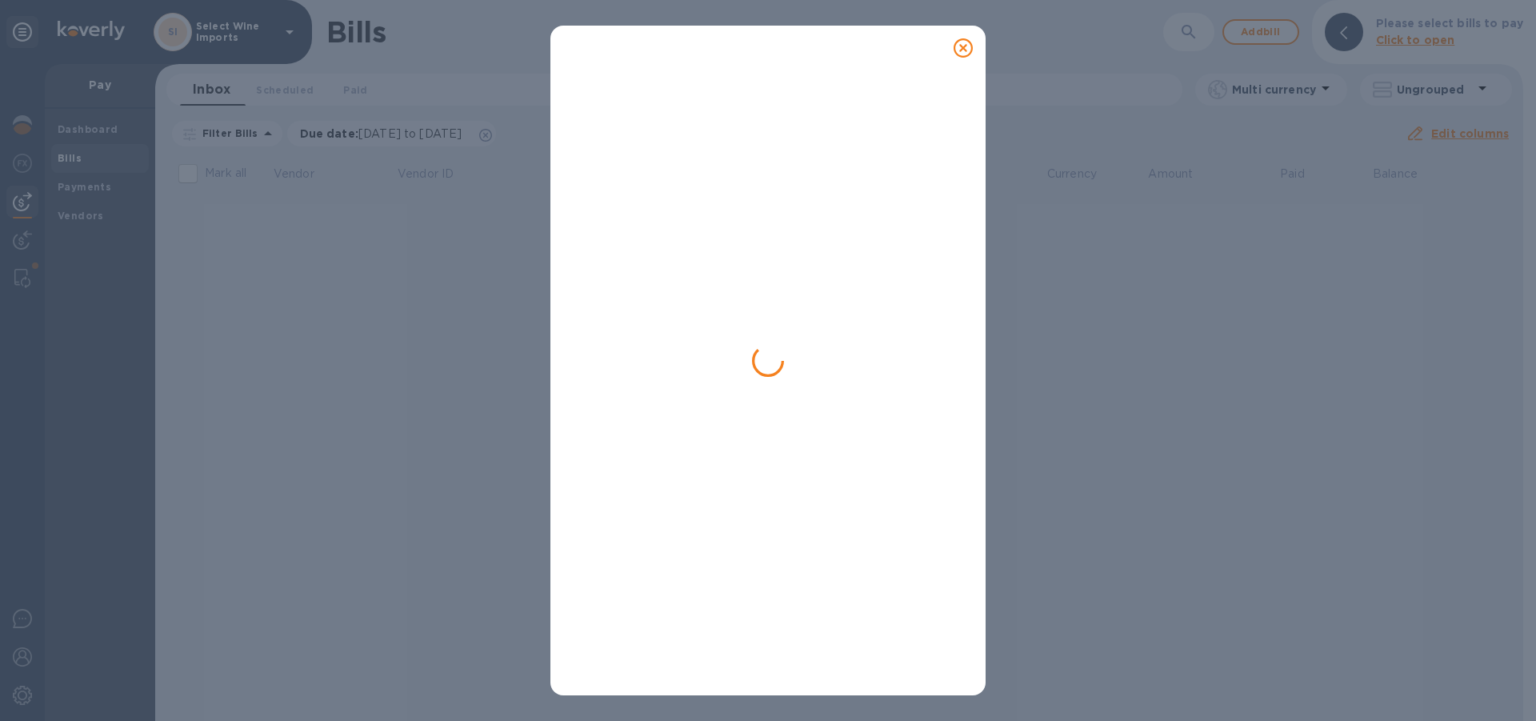
checkbox input "false"
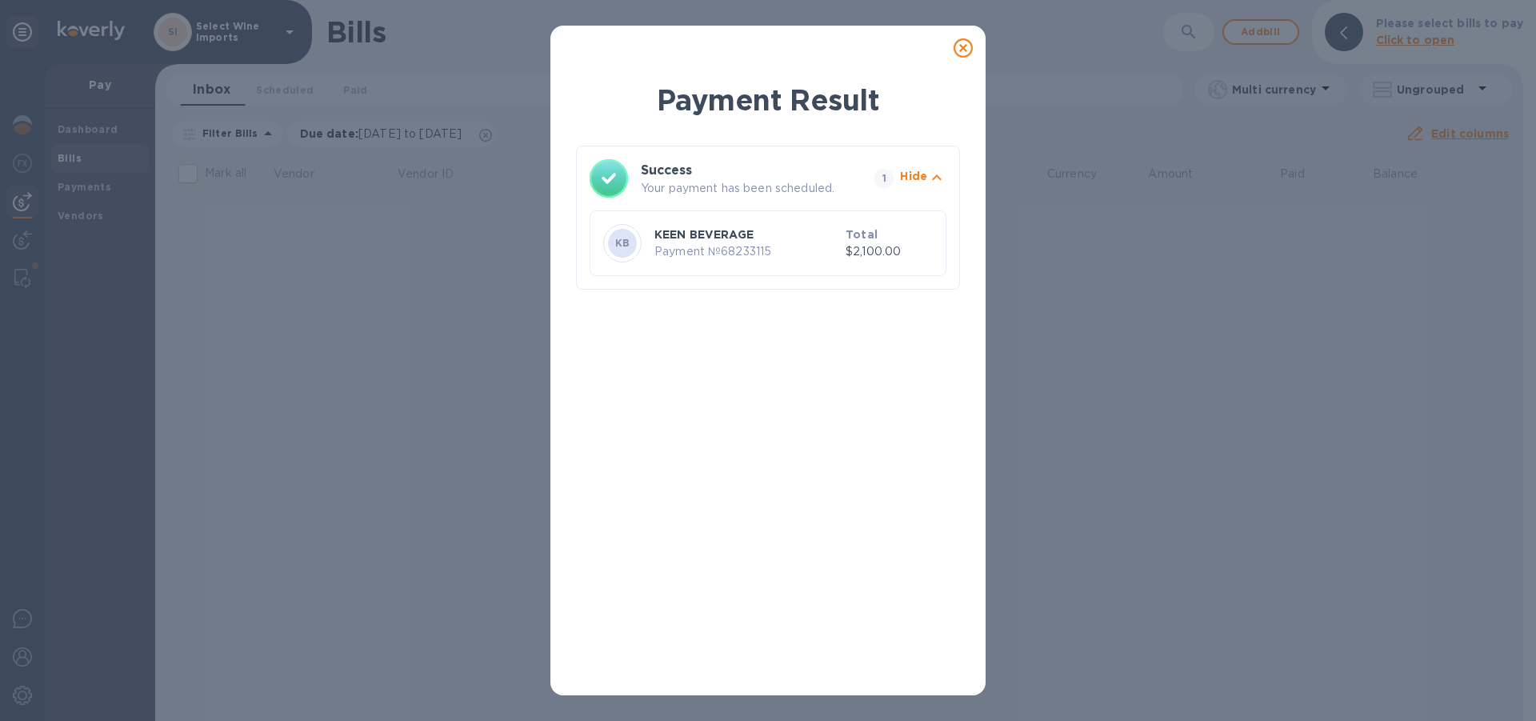
click at [964, 46] on icon at bounding box center [963, 47] width 19 height 19
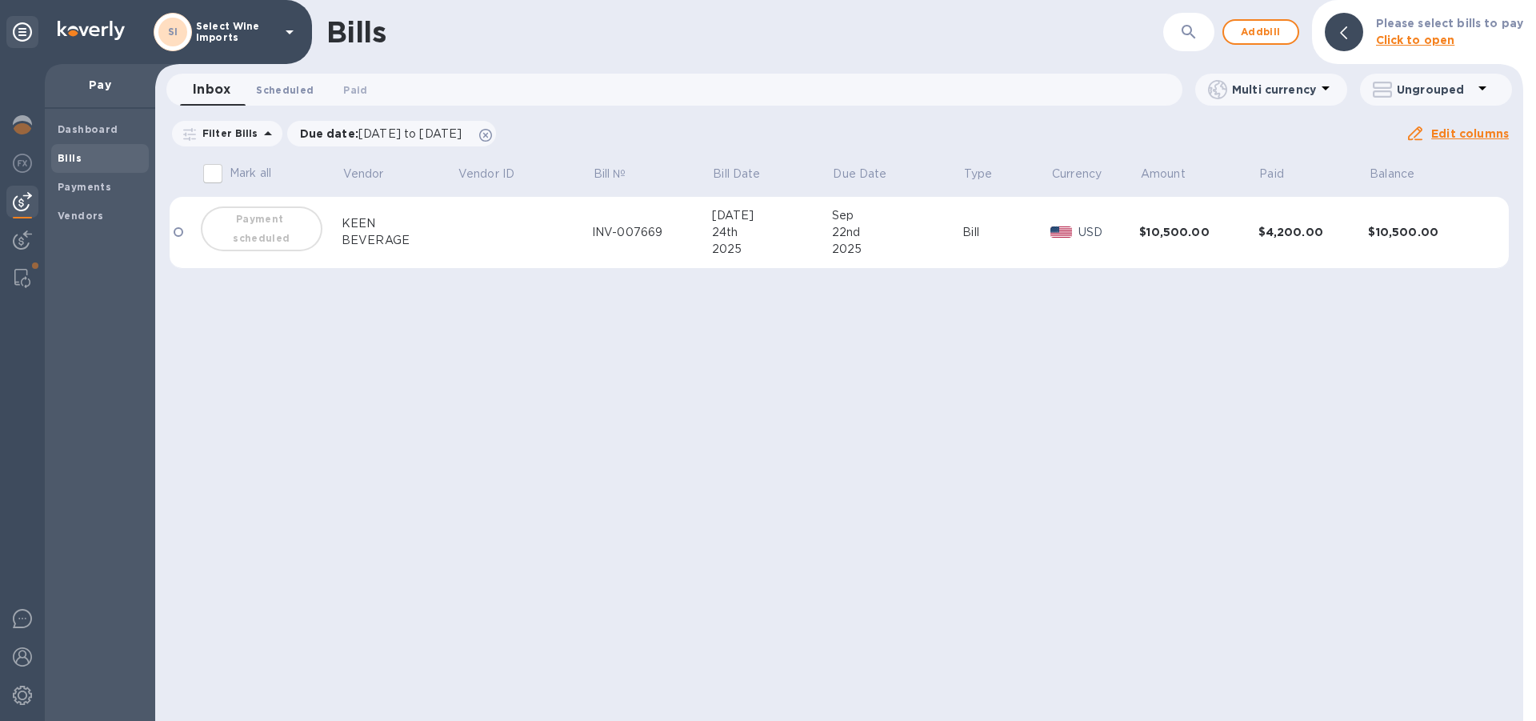
click at [272, 91] on span "Scheduled 0" at bounding box center [285, 90] width 58 height 17
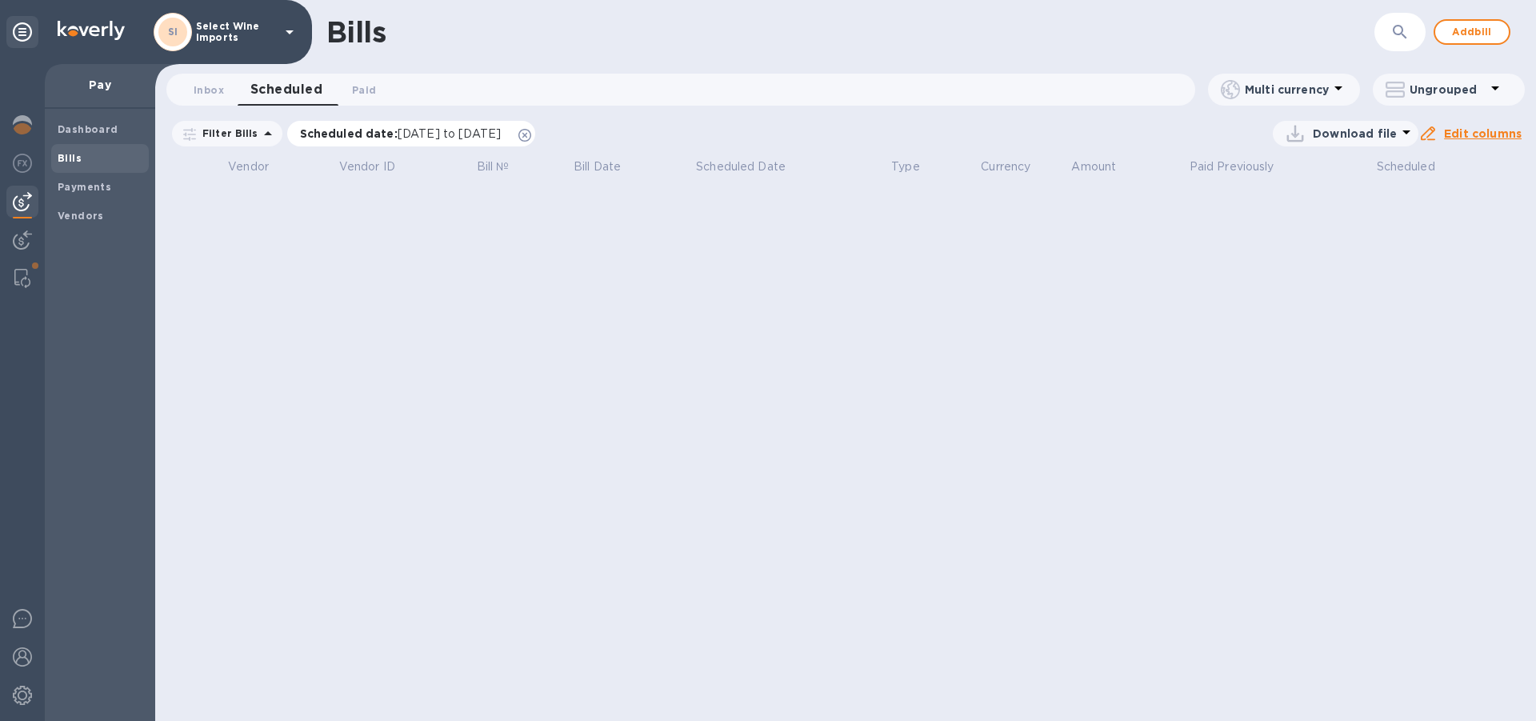
click at [531, 130] on icon at bounding box center [524, 135] width 13 height 13
click at [365, 90] on span "Paid 0" at bounding box center [364, 90] width 24 height 17
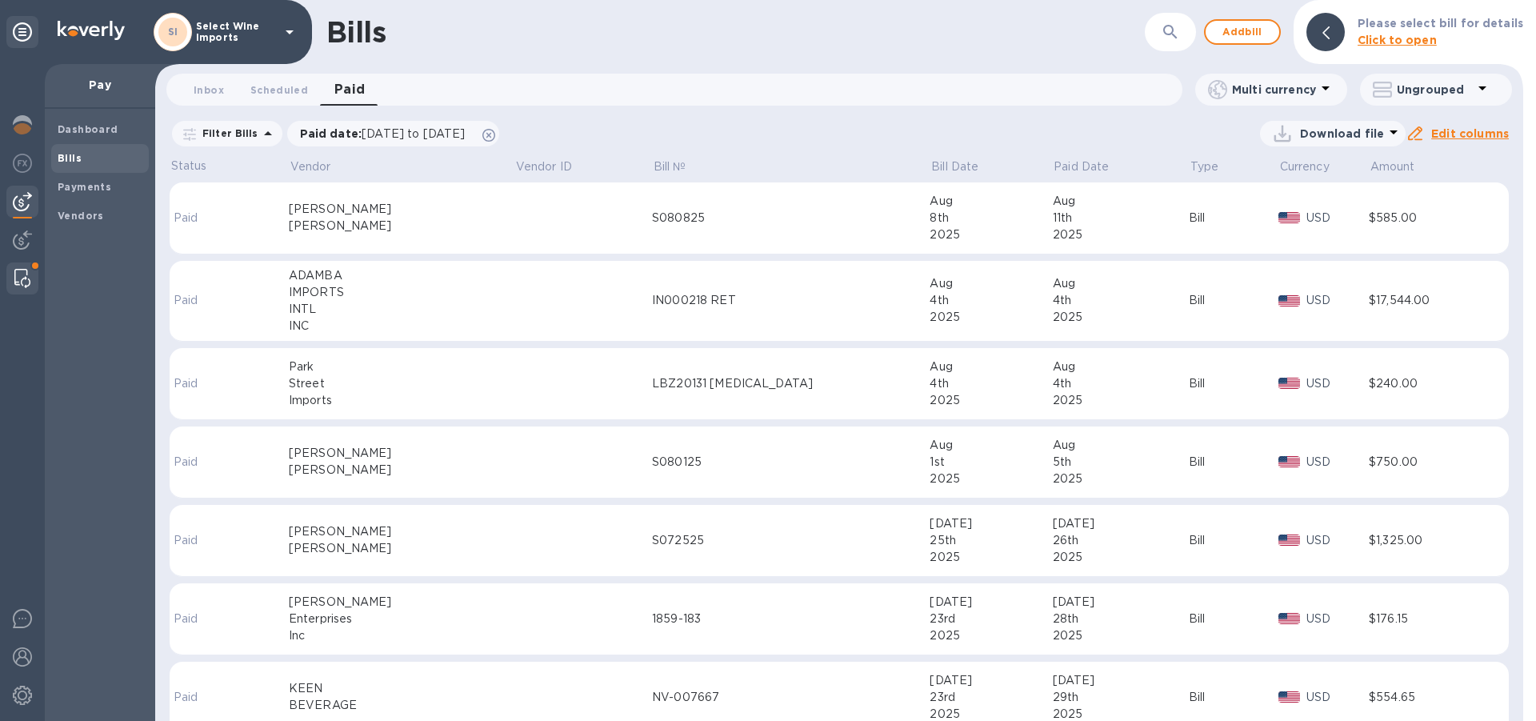
click at [22, 275] on img at bounding box center [22, 278] width 16 height 19
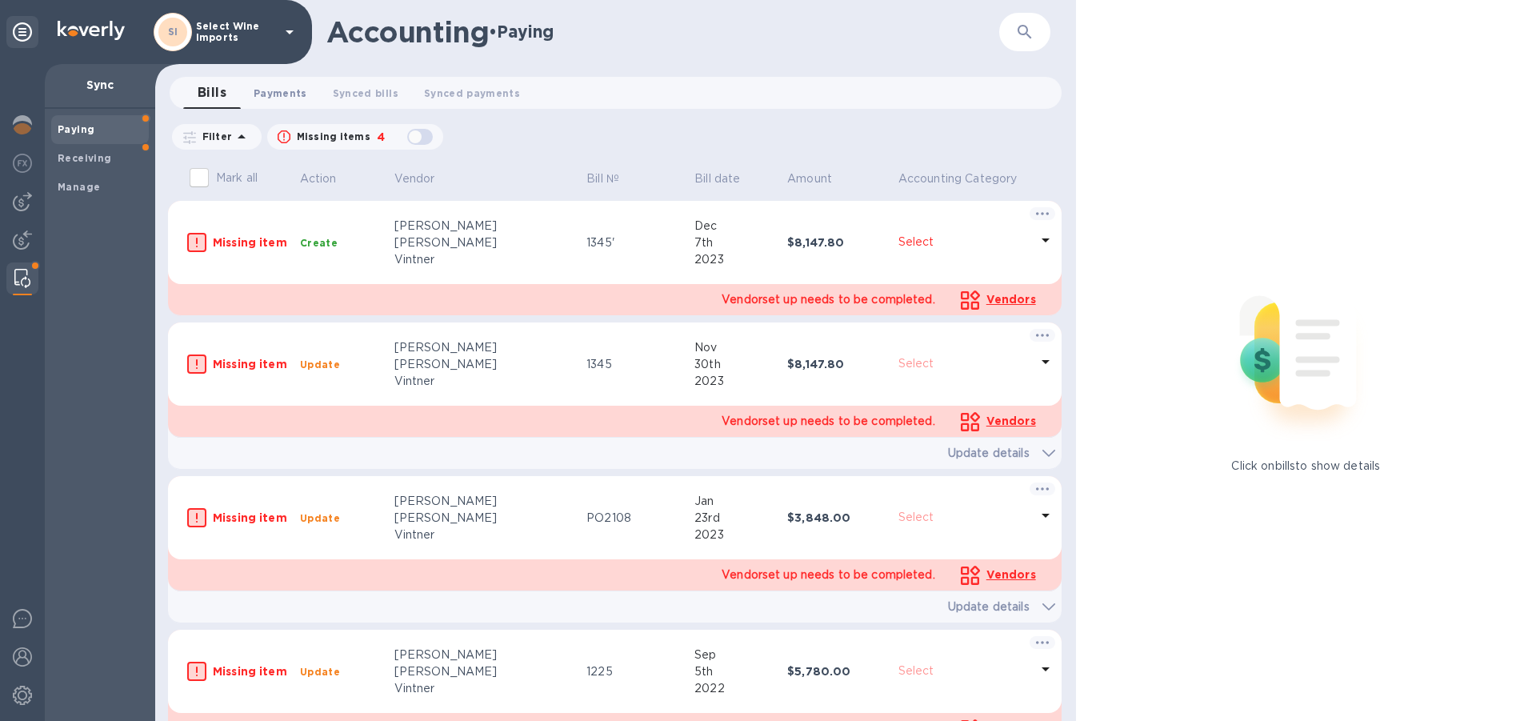
click at [285, 98] on span "Payments 0" at bounding box center [281, 93] width 54 height 17
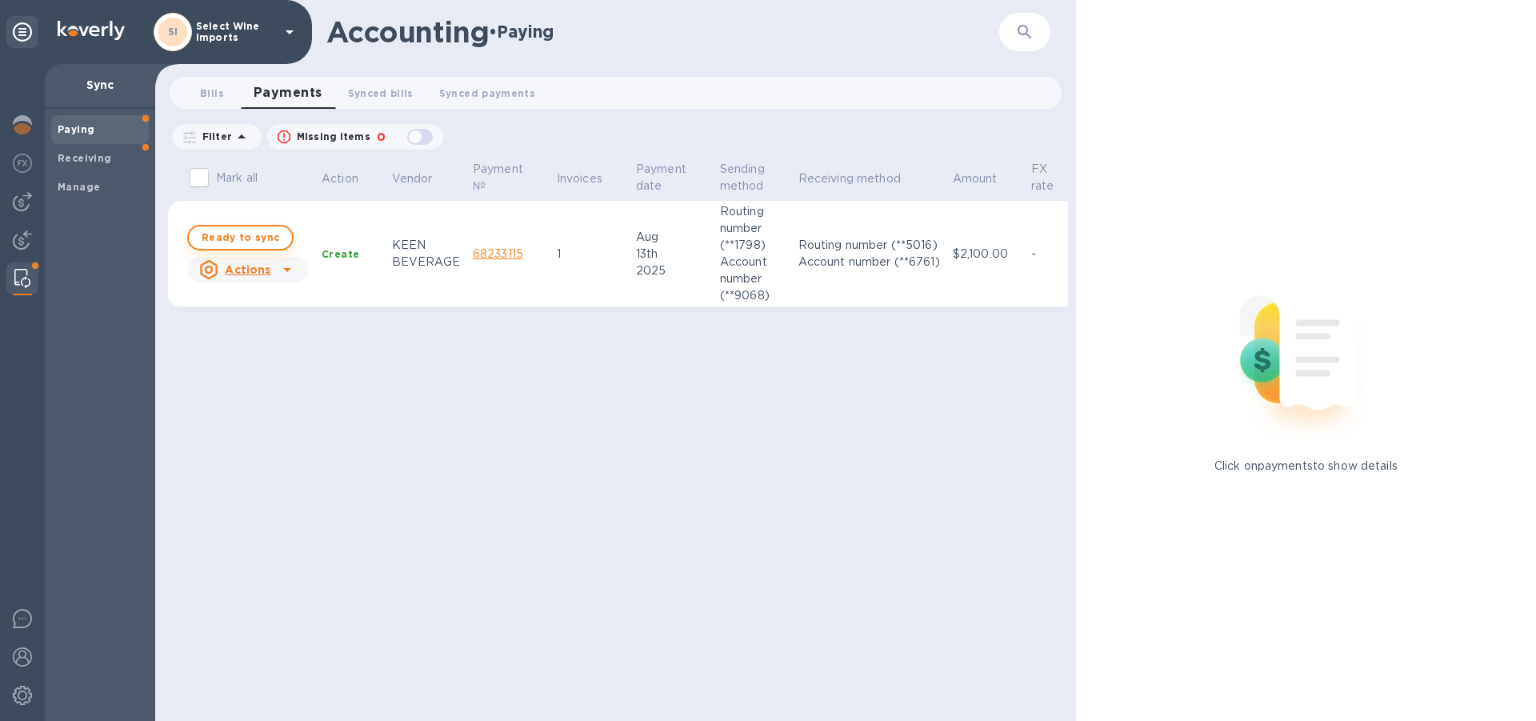
click at [236, 238] on span "Ready to sync" at bounding box center [241, 237] width 78 height 19
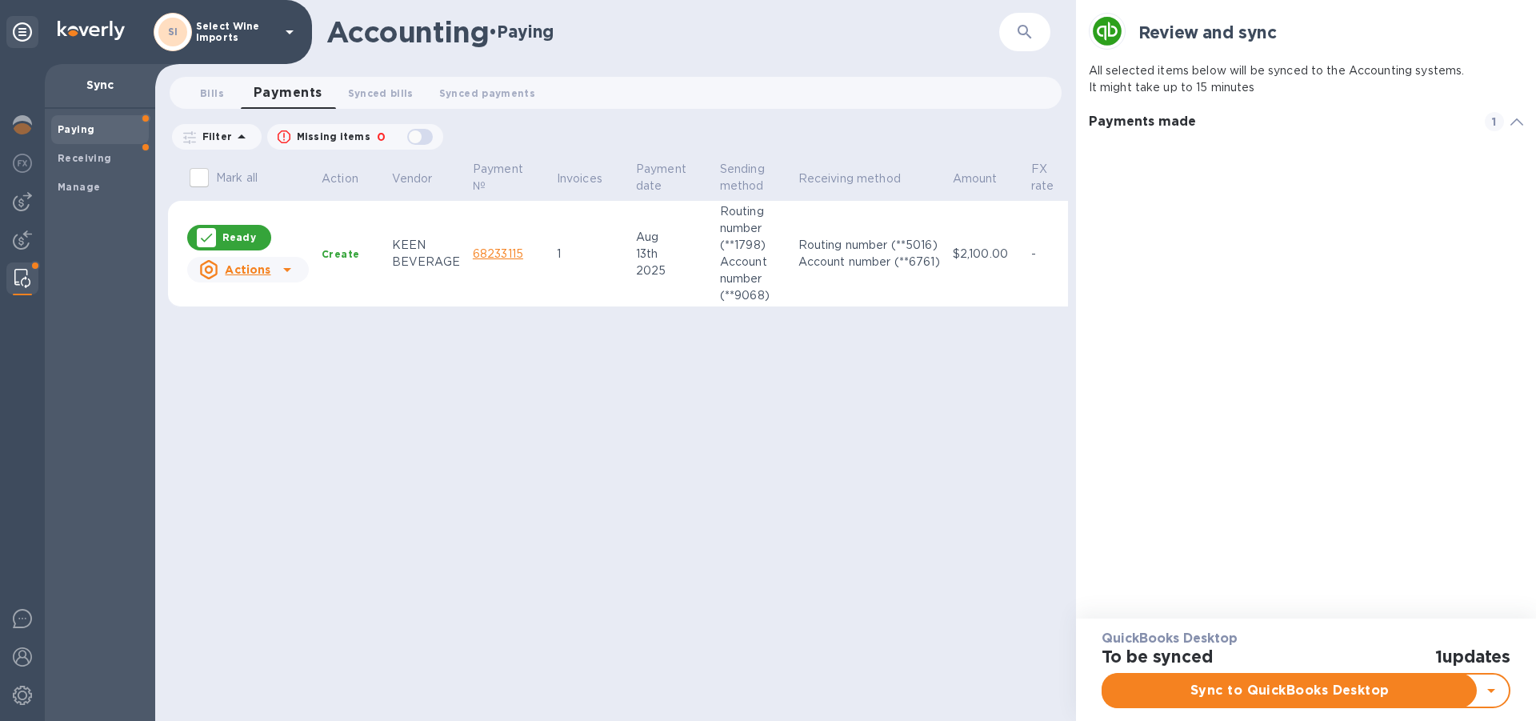
scroll to position [73, 427]
checkbox input "true"
click at [1307, 690] on span "Sync to QuickBooks Desktop" at bounding box center [1290, 690] width 348 height 19
